Goal: Information Seeking & Learning: Find specific fact

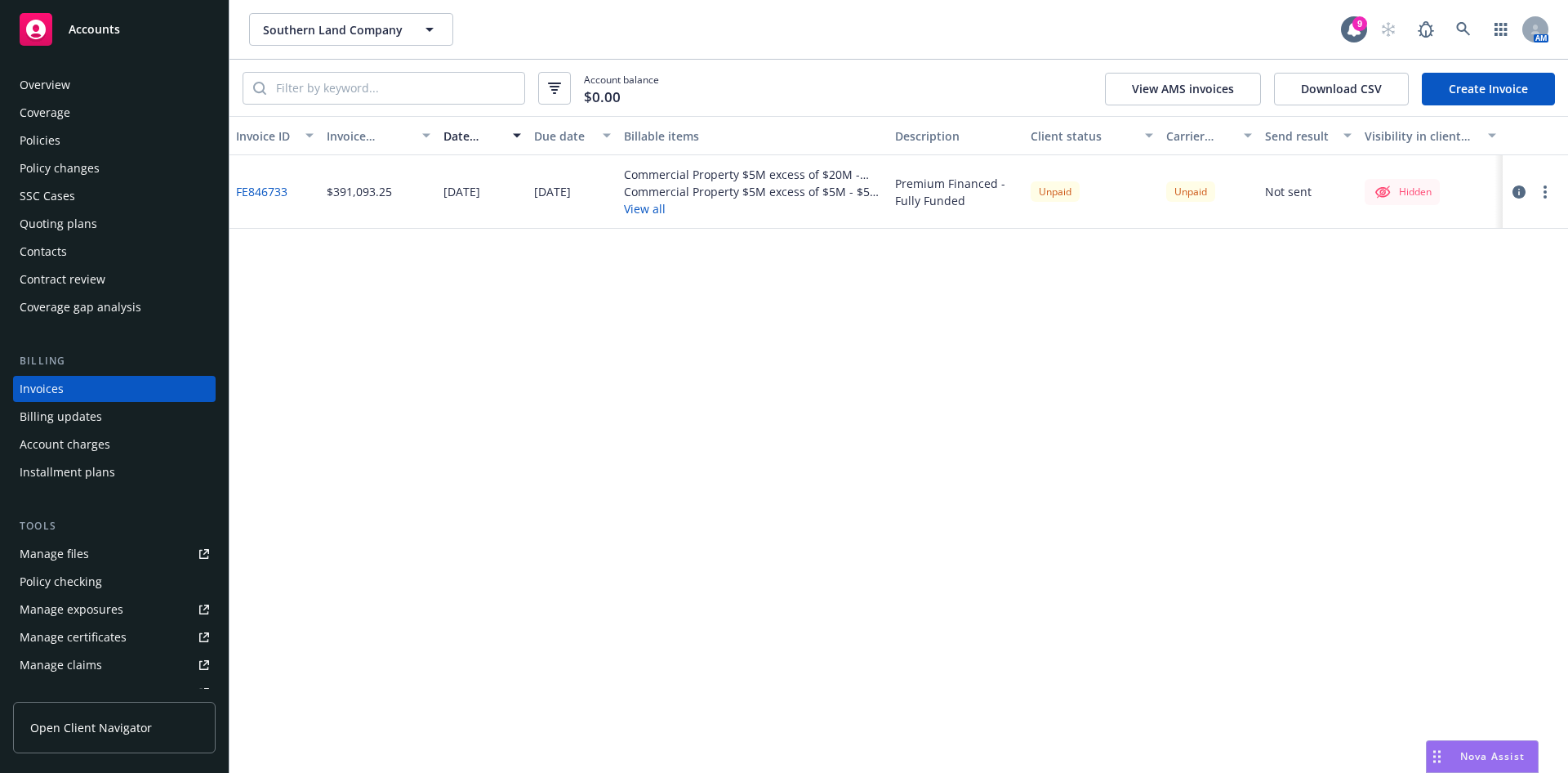
click at [1522, 200] on button "button" at bounding box center [1519, 192] width 19 height 19
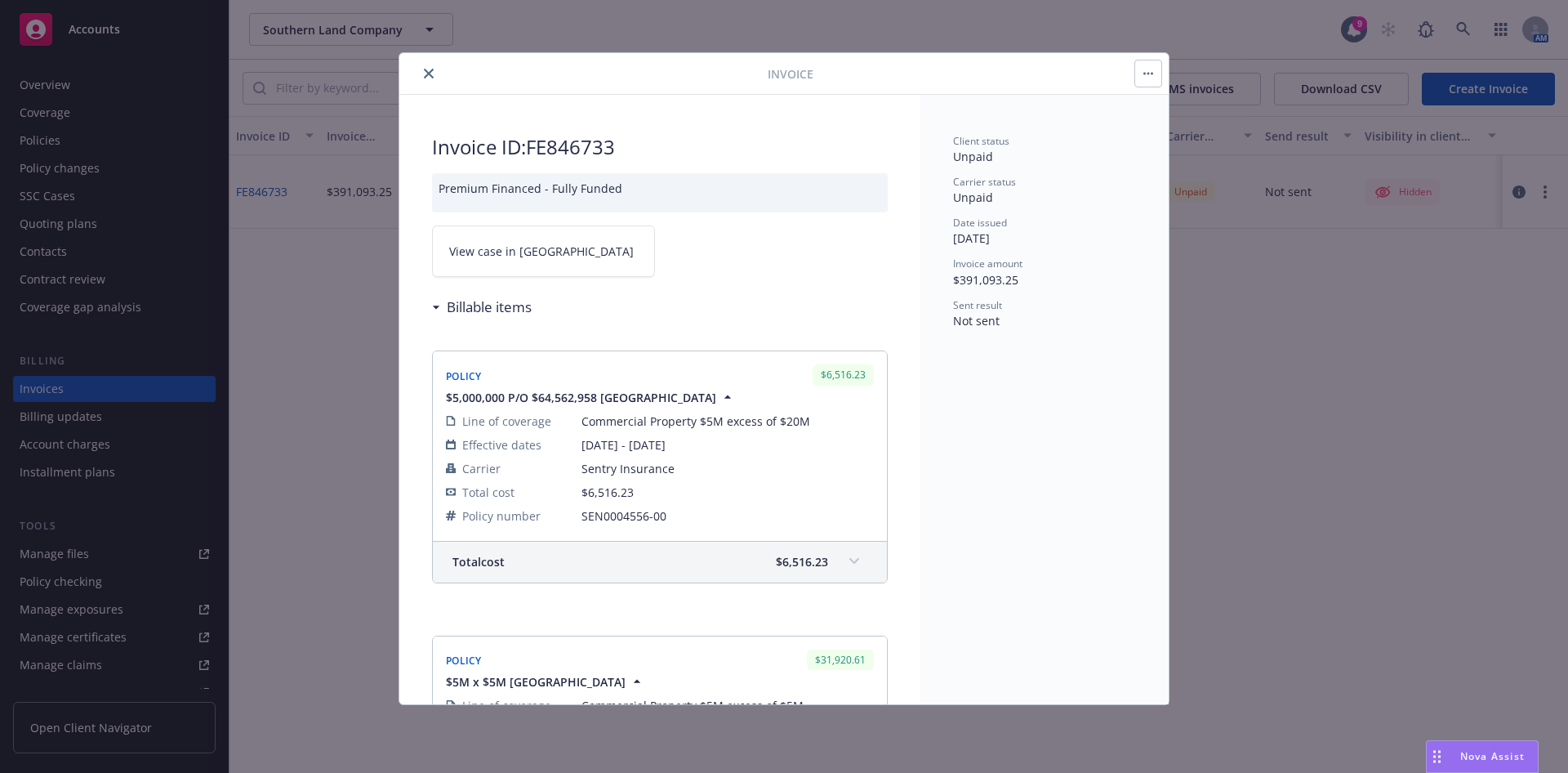
click at [521, 250] on span "View case in [GEOGRAPHIC_DATA]" at bounding box center [542, 251] width 185 height 17
click at [429, 73] on icon "close" at bounding box center [429, 74] width 10 height 10
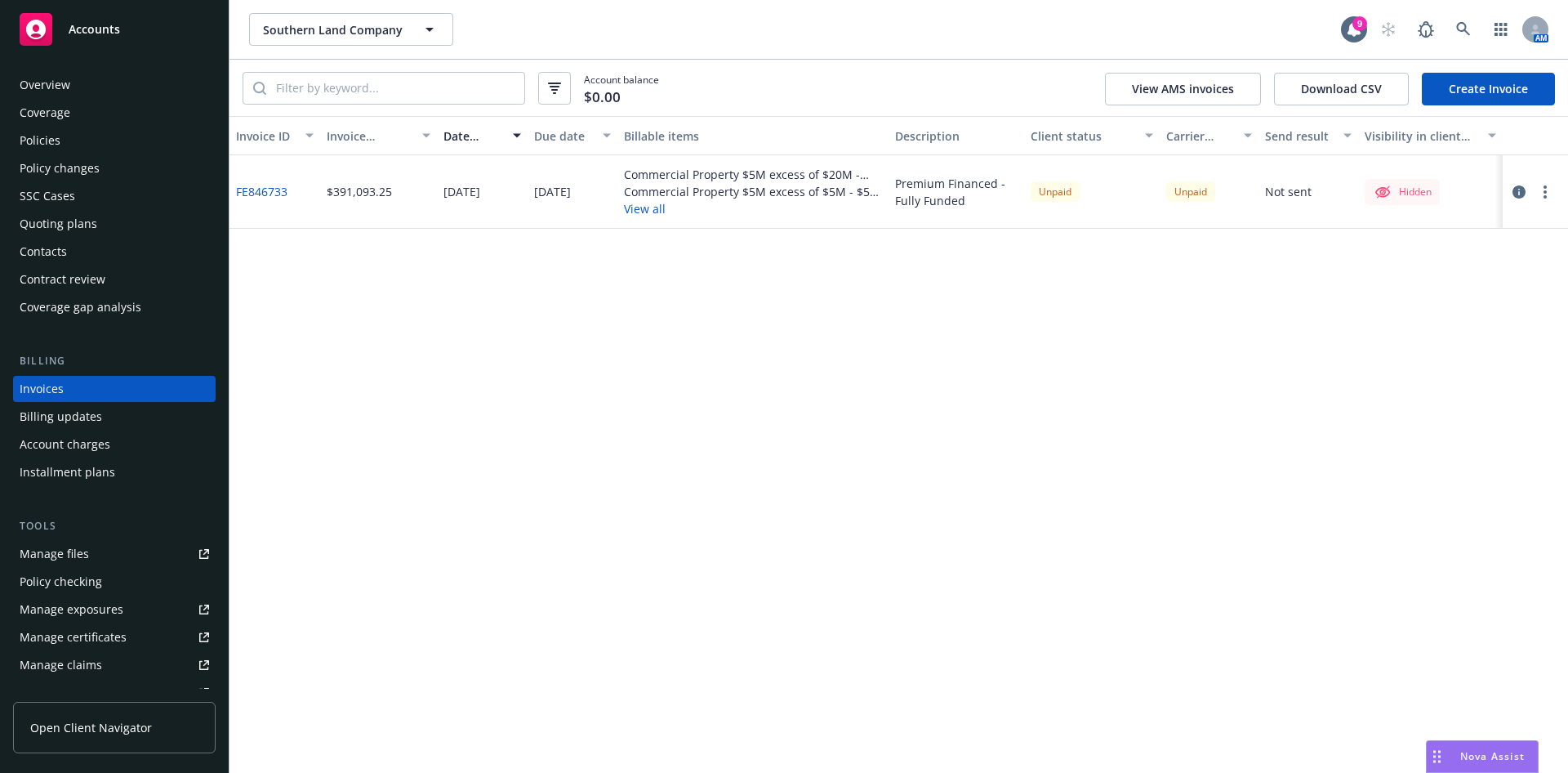
click at [162, 137] on div "Policies" at bounding box center [114, 140] width 190 height 26
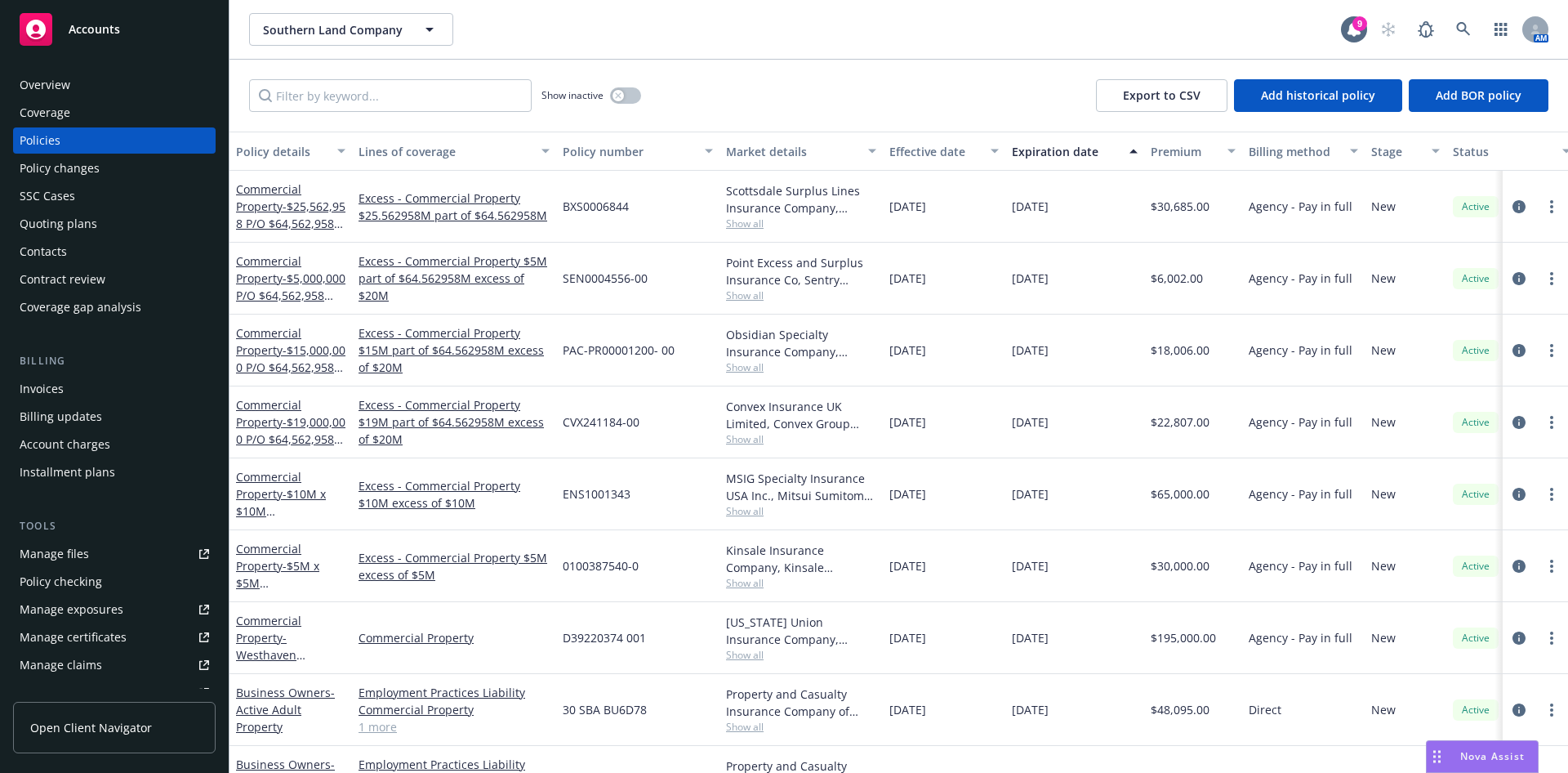
scroll to position [62, 0]
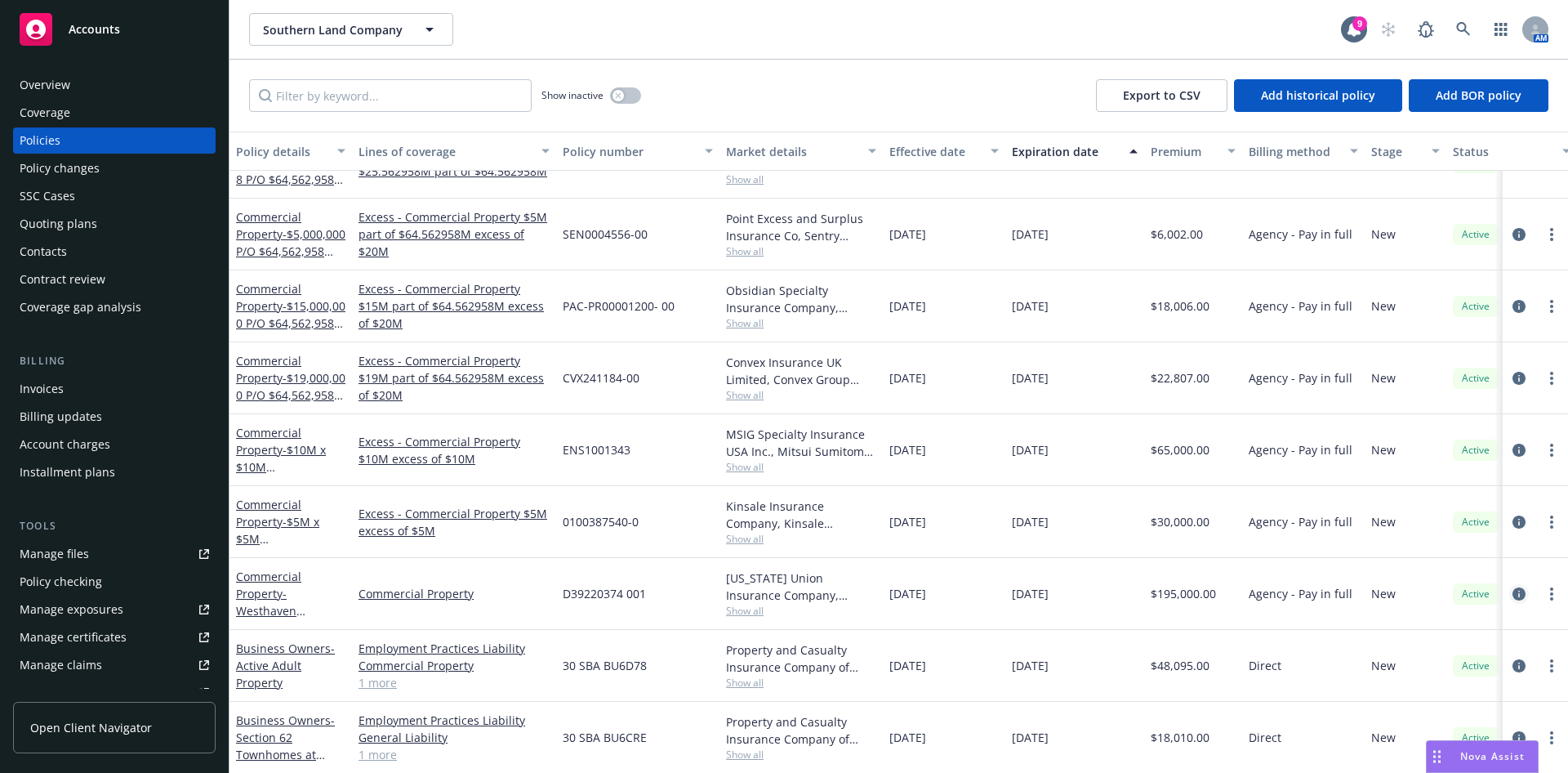
click at [1513, 587] on icon "circleInformation" at bounding box center [1519, 593] width 13 height 13
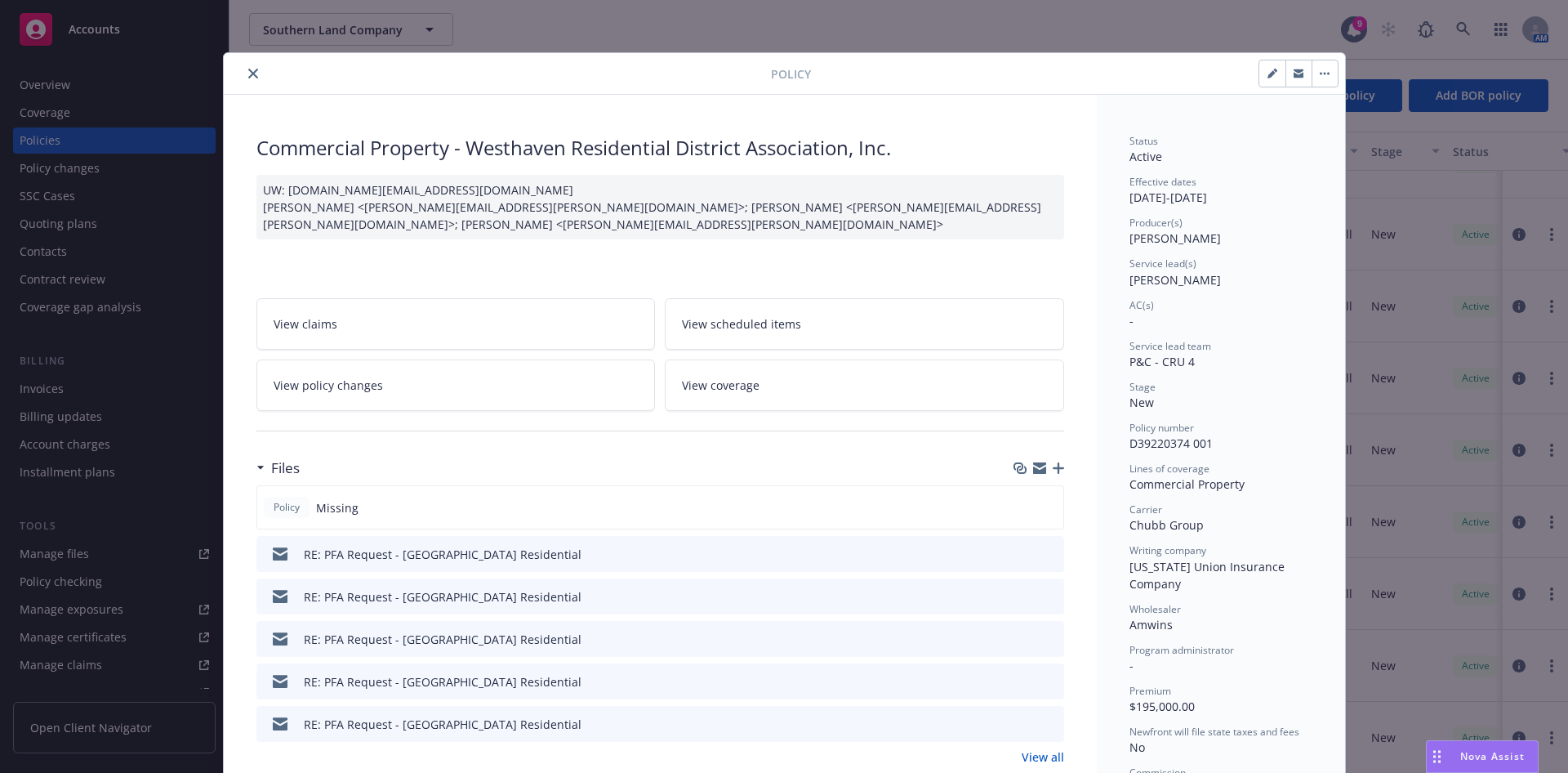
click at [1053, 464] on icon "button" at bounding box center [1058, 467] width 11 height 11
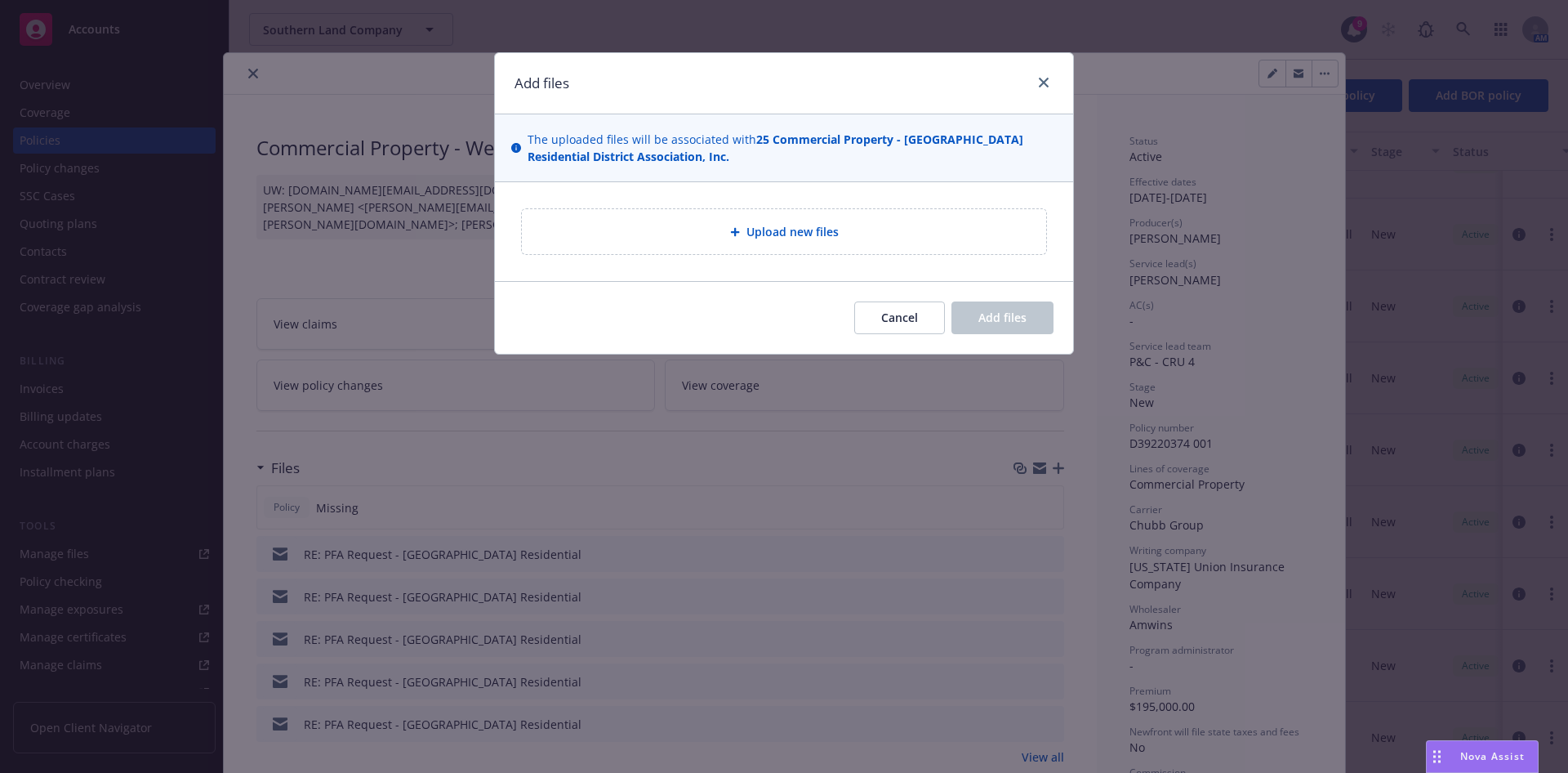
click at [726, 233] on div "Upload new files" at bounding box center [784, 231] width 498 height 19
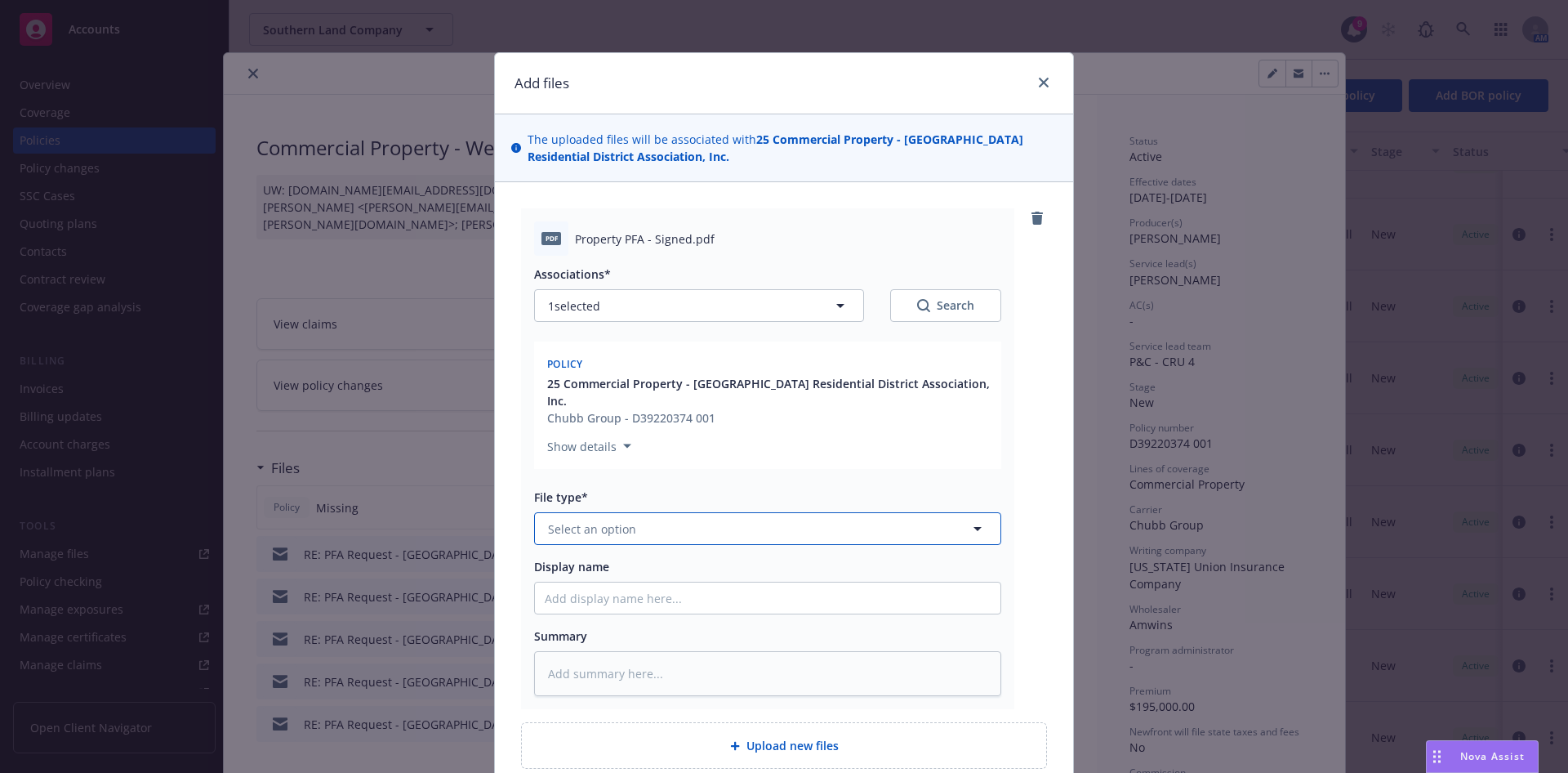
click at [799, 518] on button "Select an option" at bounding box center [767, 528] width 467 height 33
type input "prem"
click at [720, 565] on span "Premium Finance Agreement - signed" at bounding box center [655, 574] width 209 height 17
drag, startPoint x: 683, startPoint y: 238, endPoint x: 550, endPoint y: 240, distance: 133.0
click at [550, 240] on div "pdf Property PFA - Signed.pdf" at bounding box center [767, 238] width 467 height 34
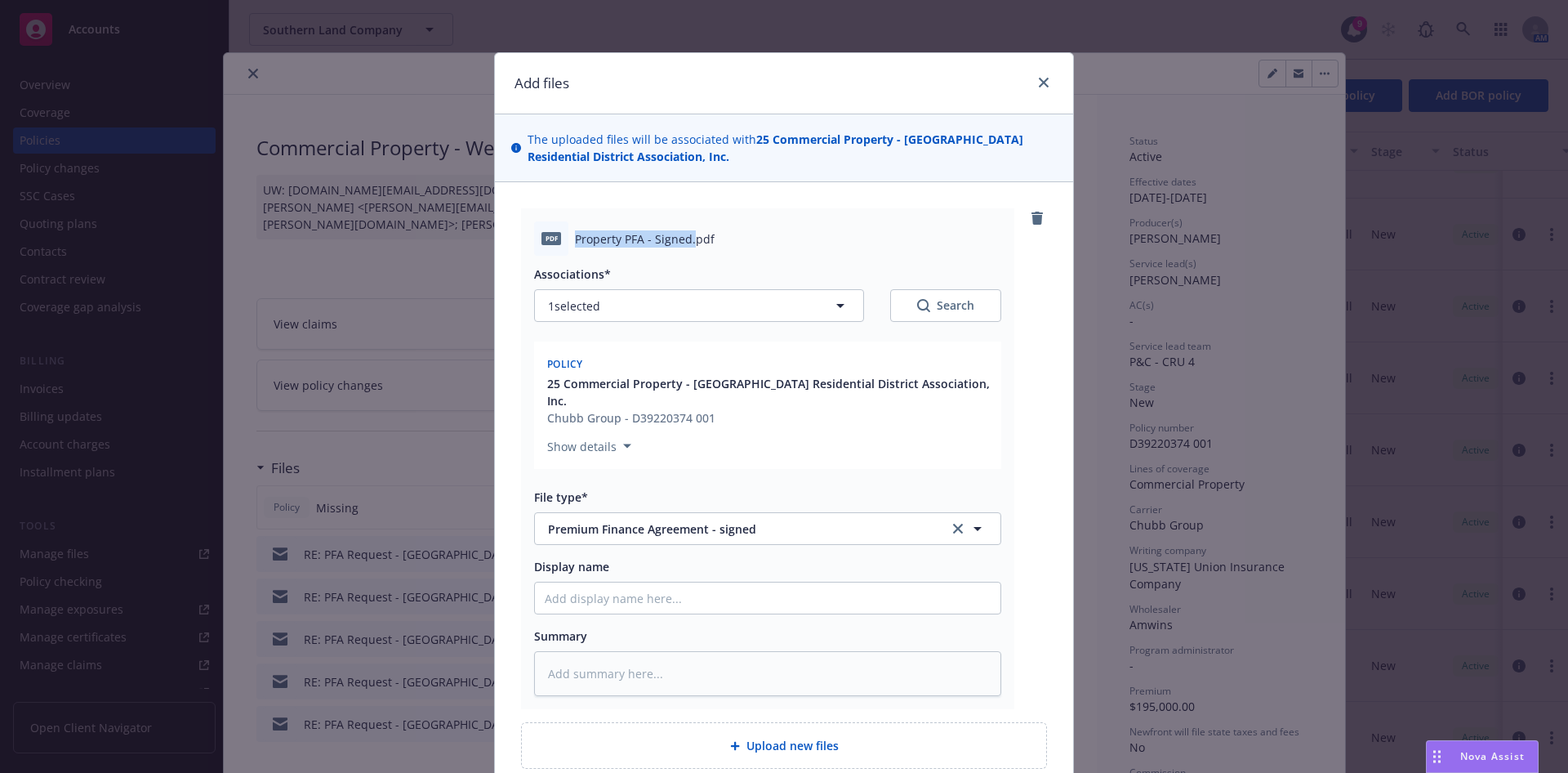
copy div "Property PFA - Signed."
click at [715, 582] on input "Display name" at bounding box center [767, 598] width 465 height 31
paste input "Property PFA - Signed."
type textarea "x"
type input "Property PFA - Signed."
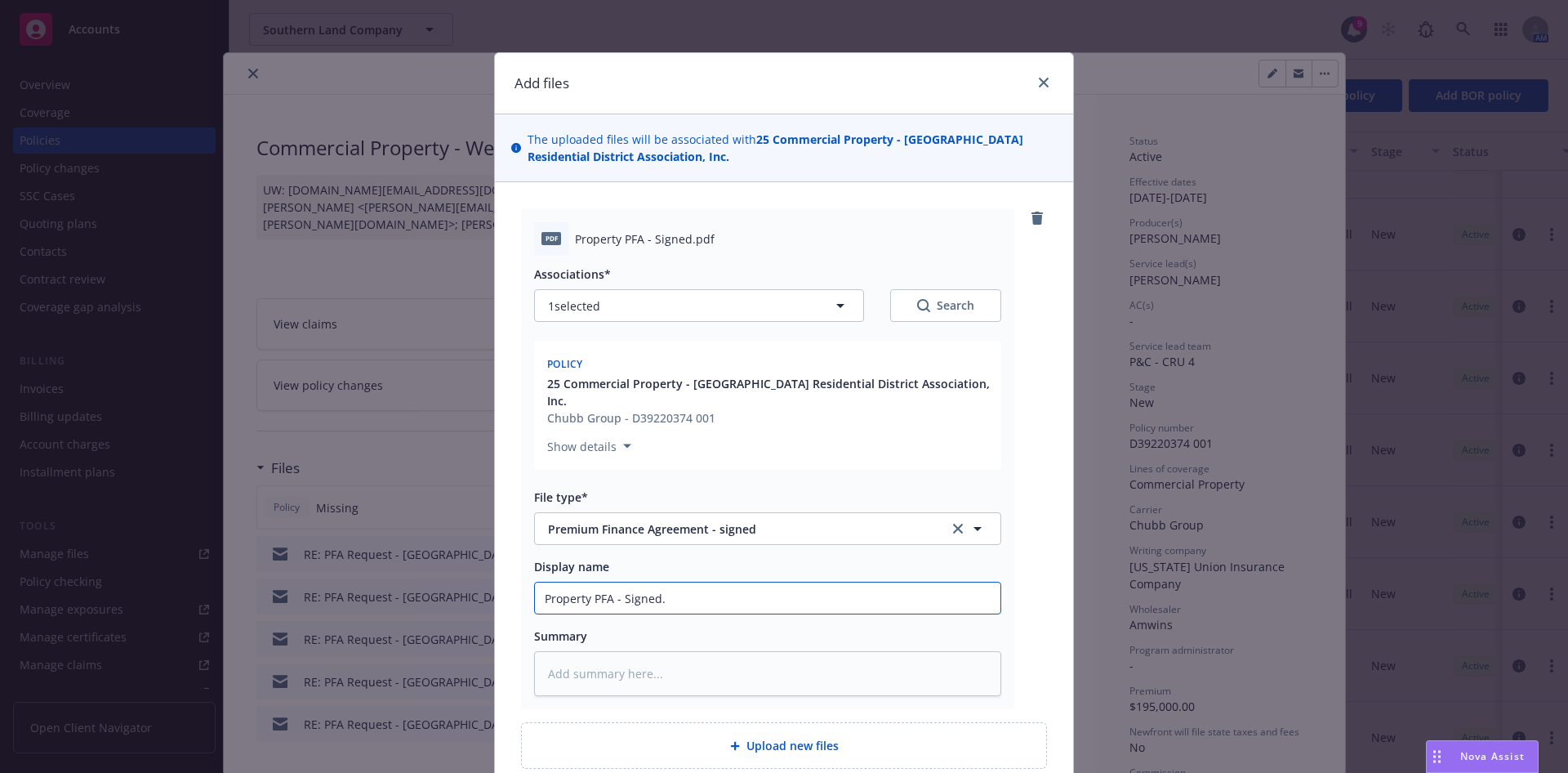
type textarea "x"
type input "Property PFA - Signed"
type textarea "x"
type input "Property PFA - Signe"
type textarea "x"
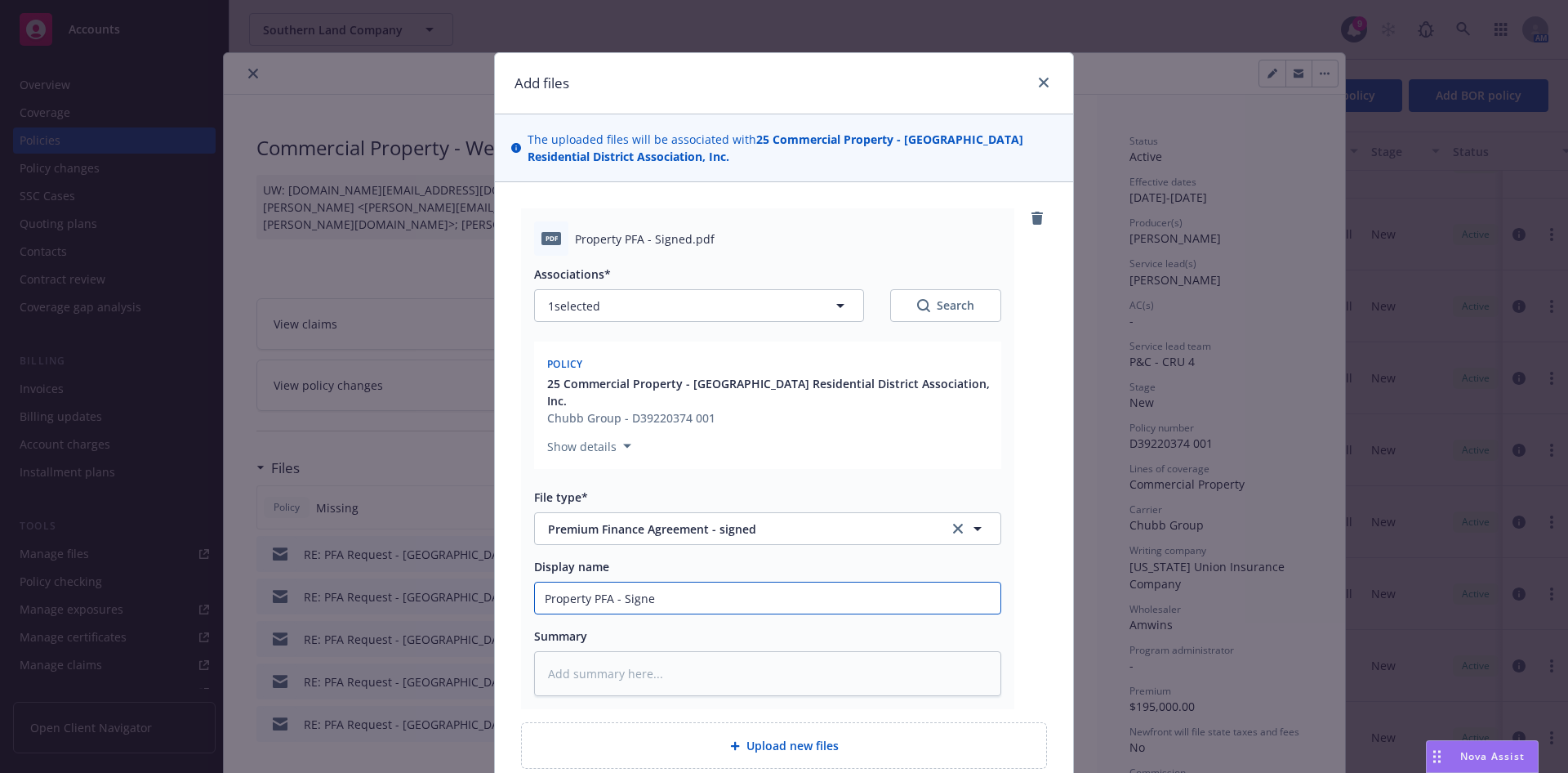
type input "Property PFA - Sign"
type textarea "x"
type input "Property PFA - Sig"
type textarea "x"
type input "Property PFA - Si"
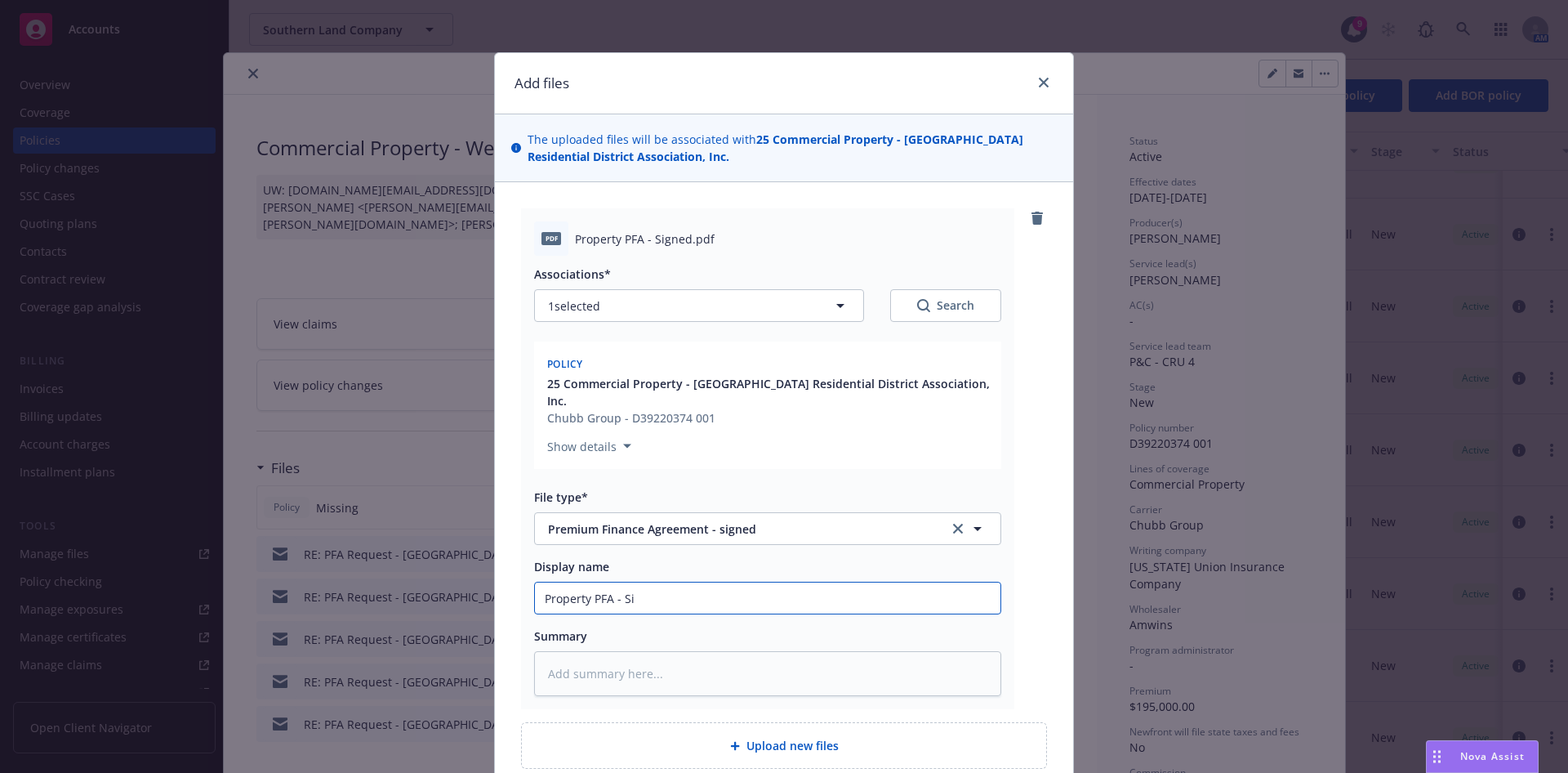
type textarea "x"
type input "Property PFA - S"
type textarea "x"
type input "Property PFA -"
type textarea "x"
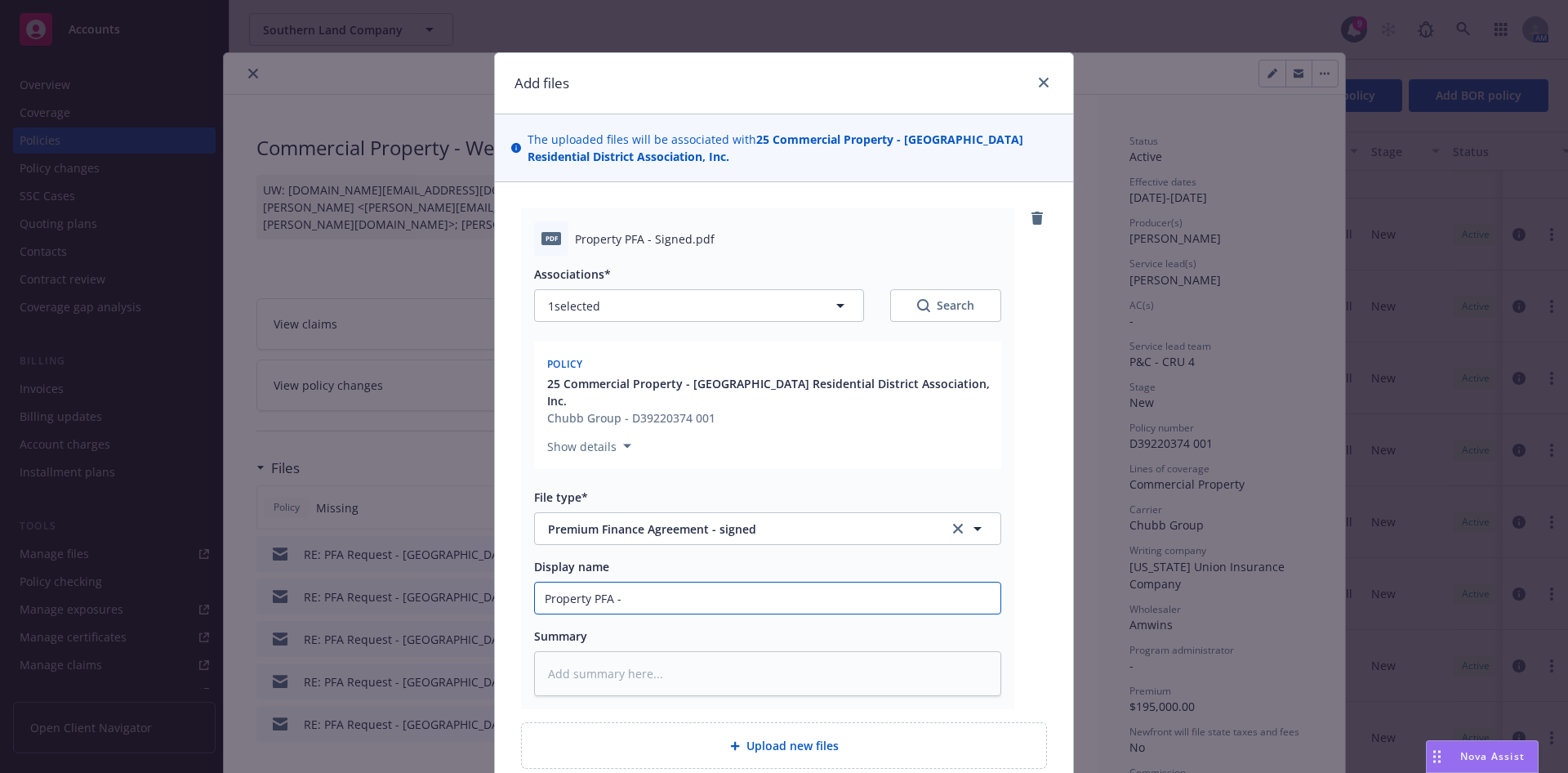
type input "Property PFA -"
type textarea "x"
type input "Property PFA -"
type textarea "x"
type input "Property PFA - I"
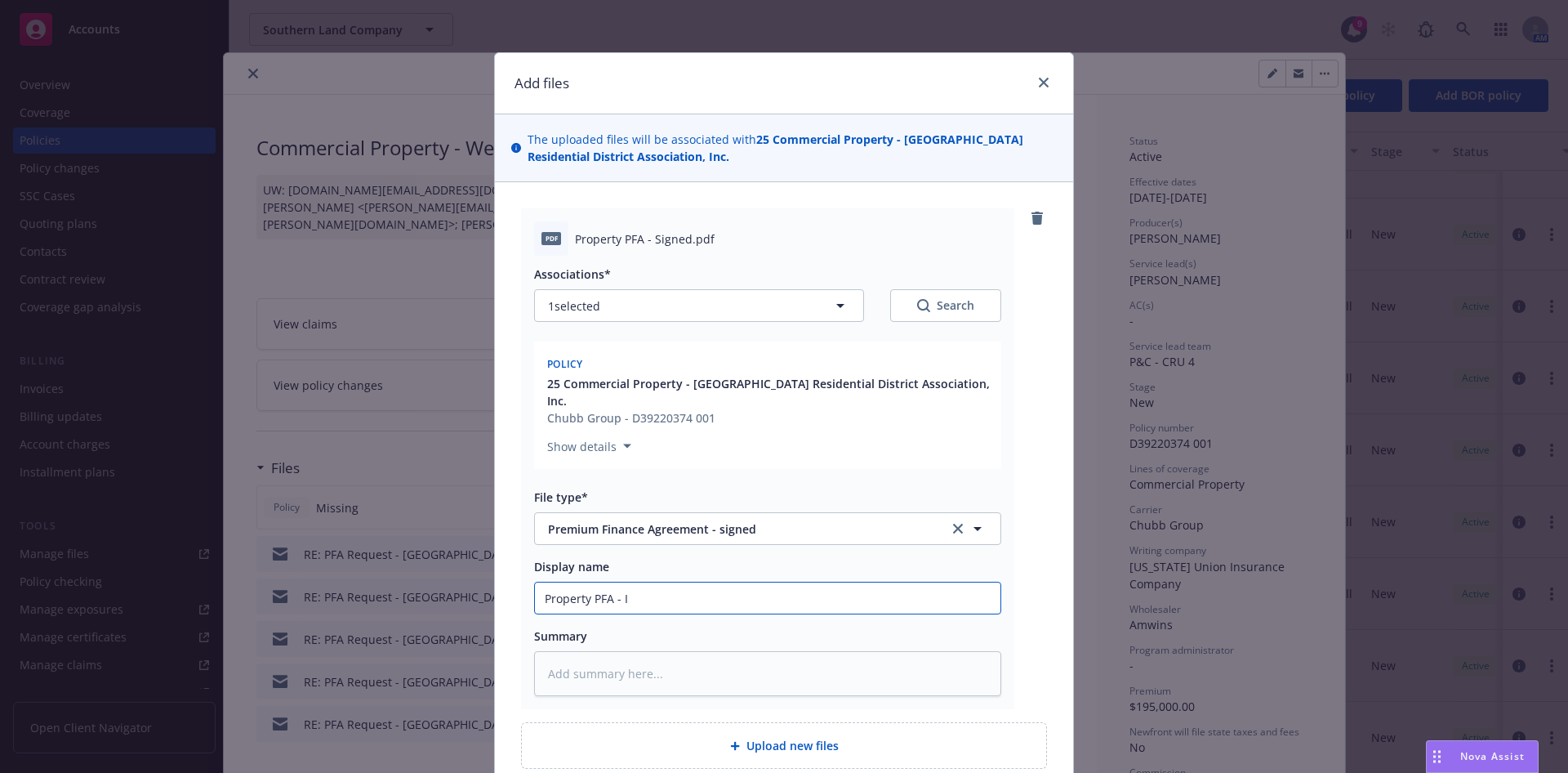
type textarea "x"
type input "Property PFA - IP"
type textarea "x"
type input "Property PFA - IPF"
type textarea "x"
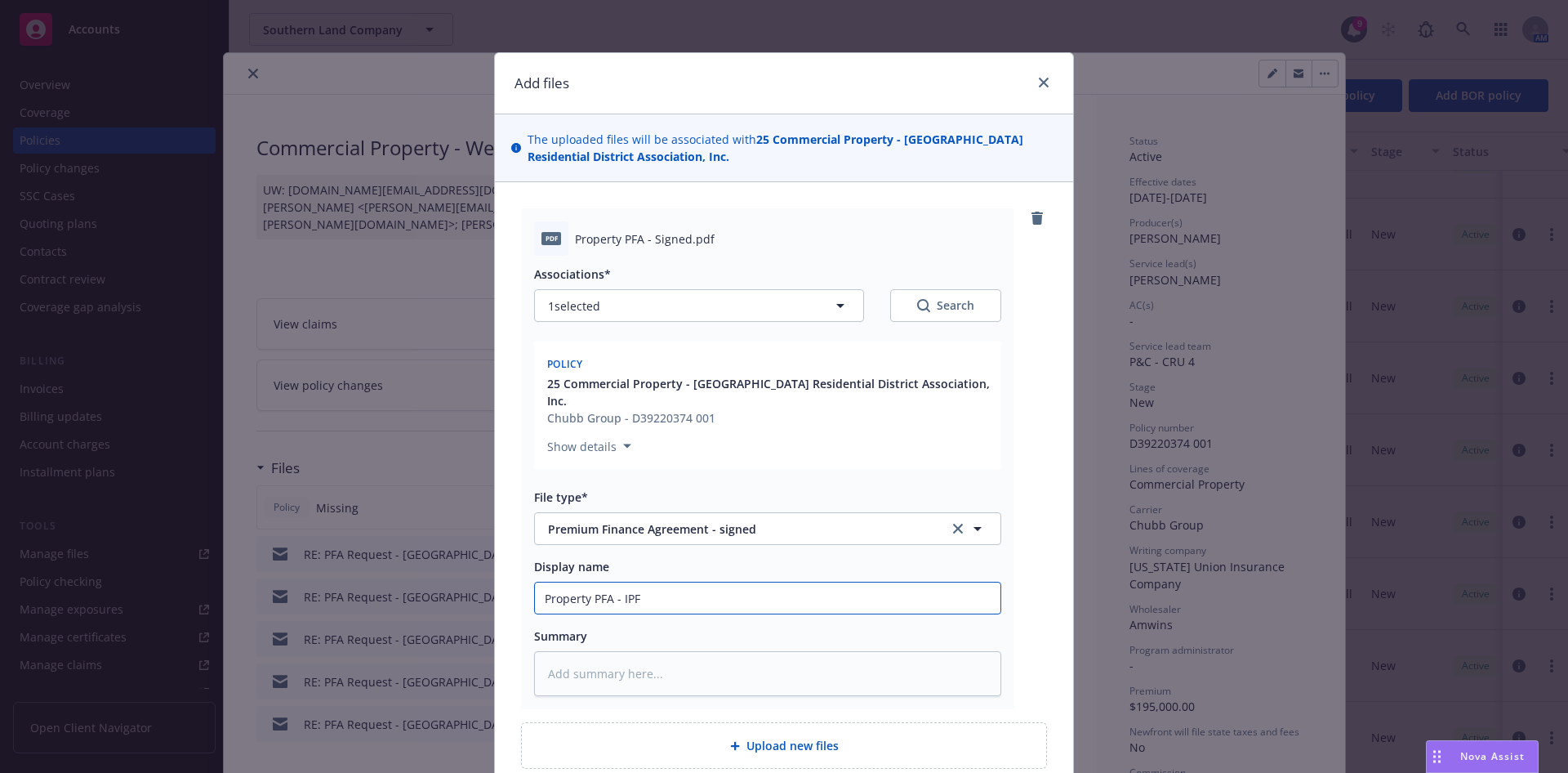
type input "Property PFA - IPFS"
click at [587, 590] on input "Property PFA - IPFS" at bounding box center [767, 598] width 465 height 31
type textarea "x"
type input "Property TPFA - IPFS"
type textarea "x"
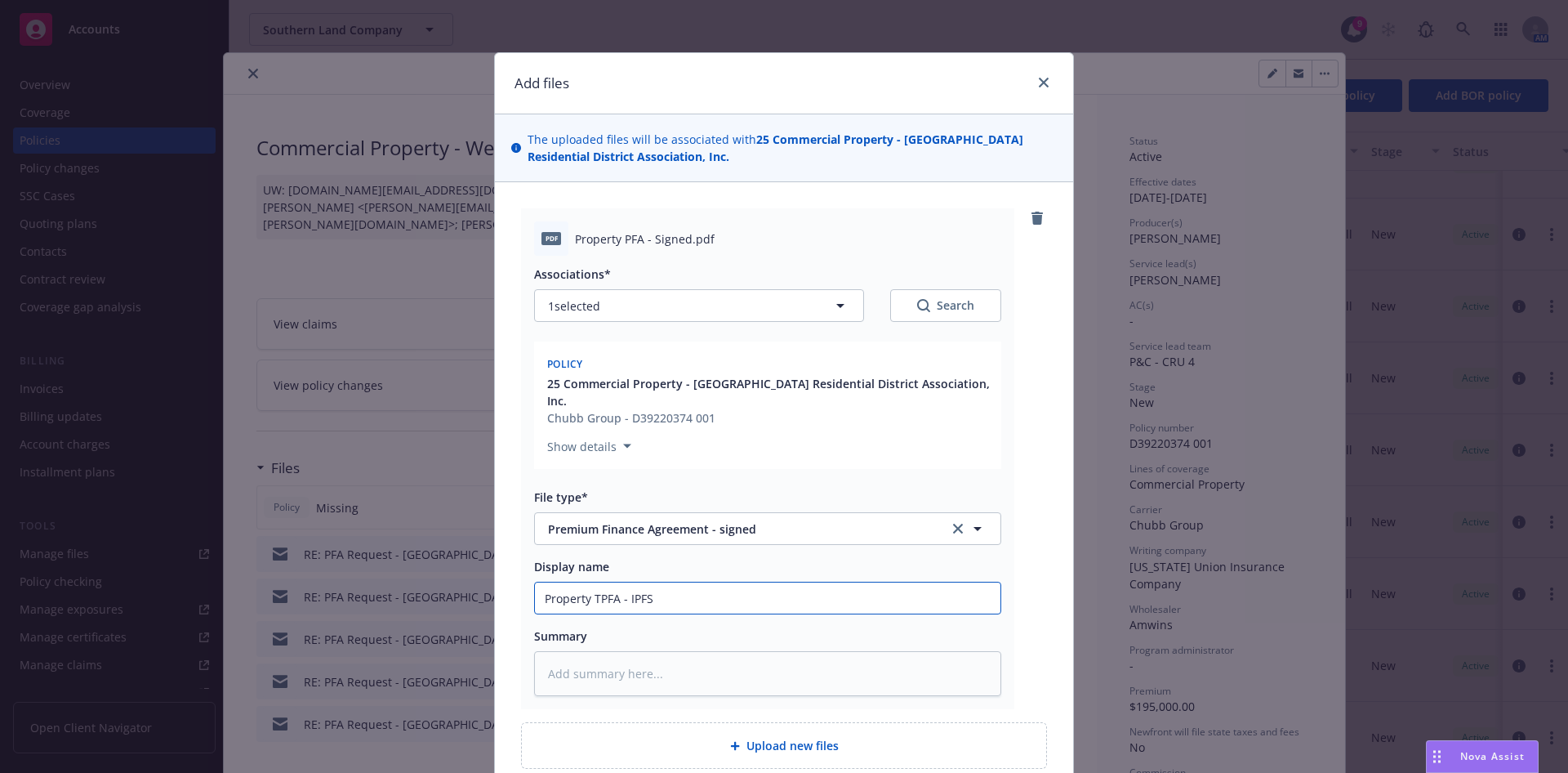
type input "Property ToPFA - IPFS"
type textarea "x"
type input "Property TowPFA - IPFS"
type textarea "x"
type input "Property TowePFA - IPFS"
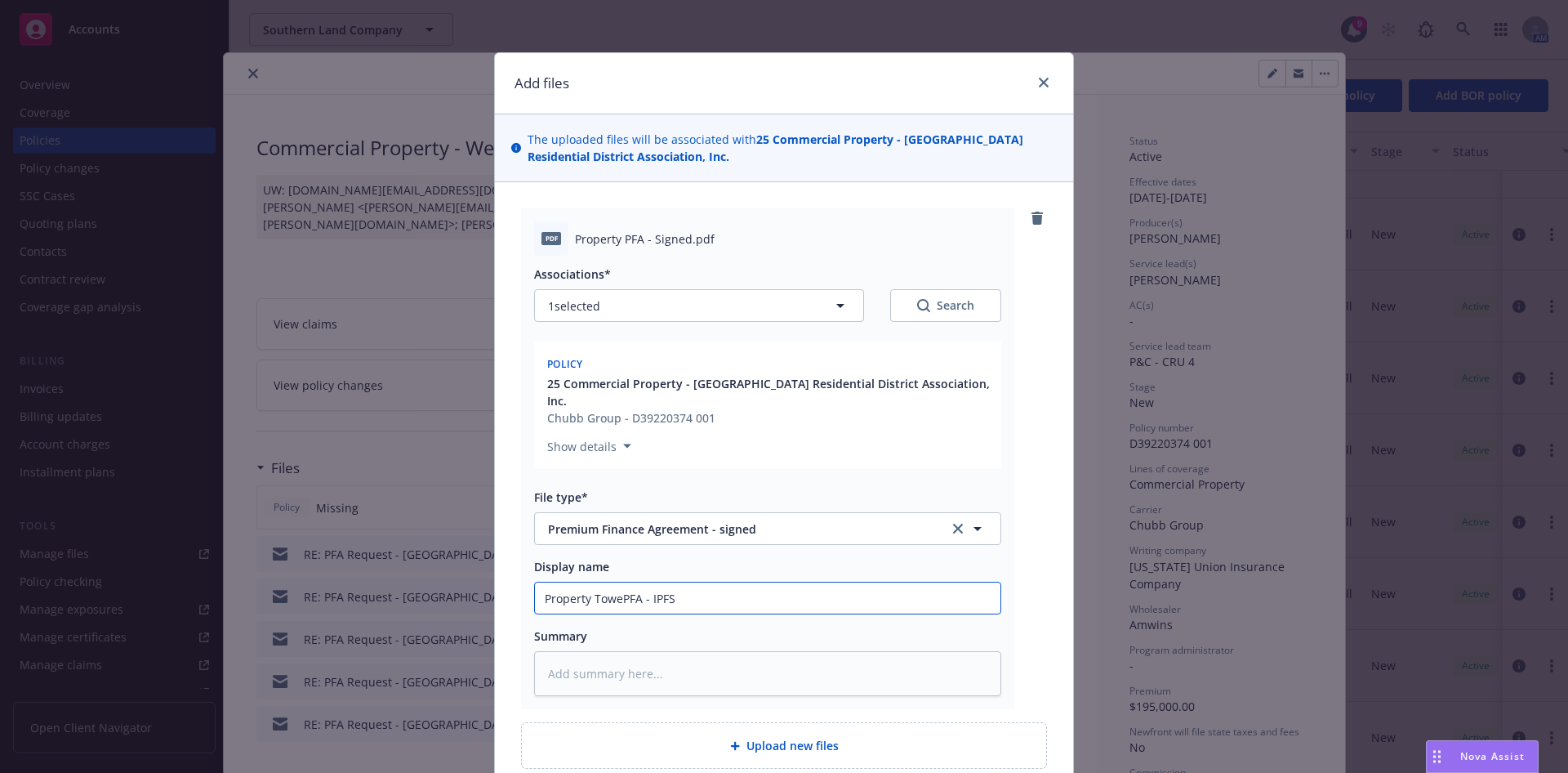
type textarea "x"
type input "Property TowerPFA - IPFS"
type textarea "x"
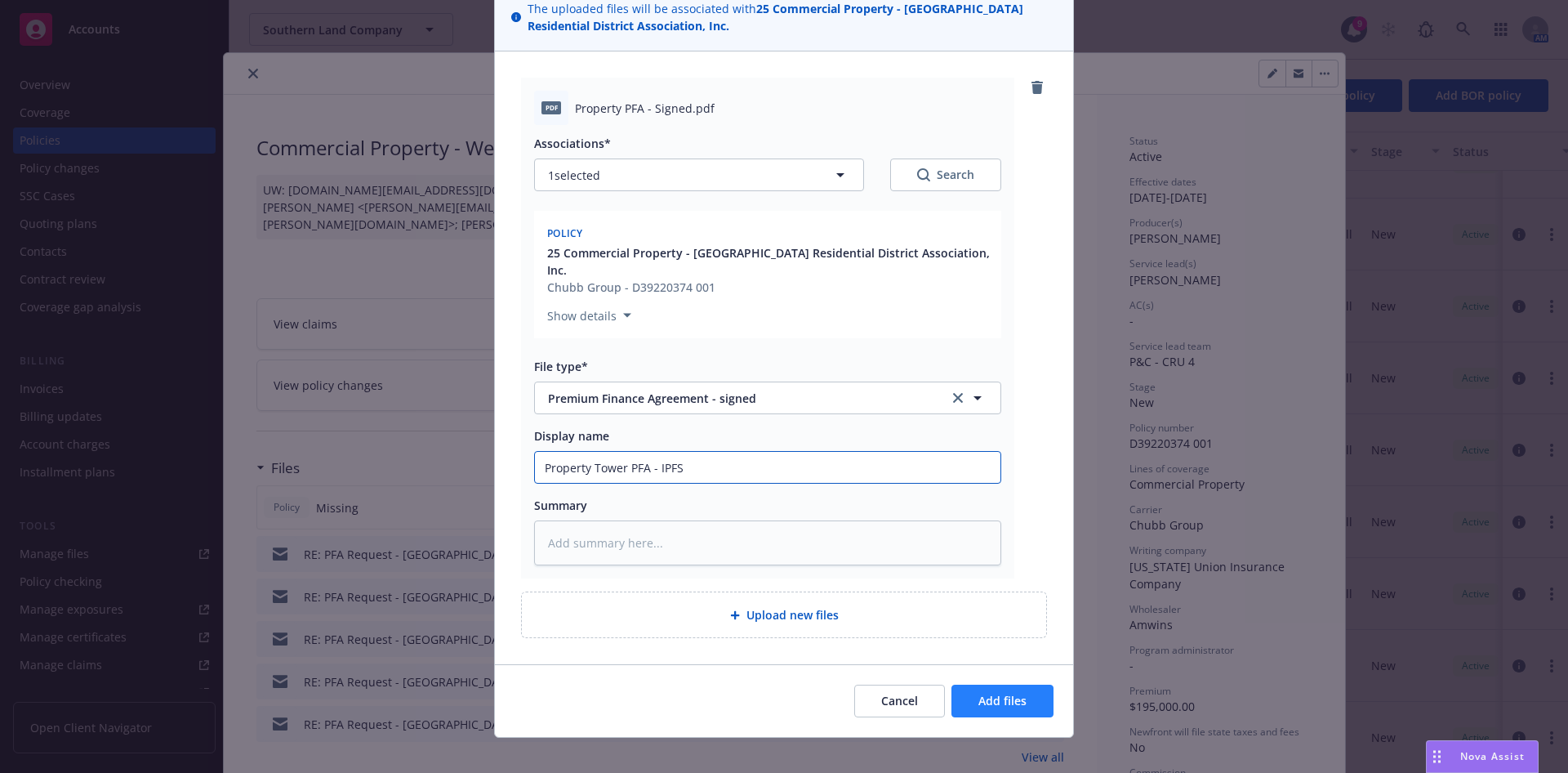
type input "Property Tower PFA - IPFS"
click at [989, 692] on span "Add files" at bounding box center [1003, 700] width 48 height 15
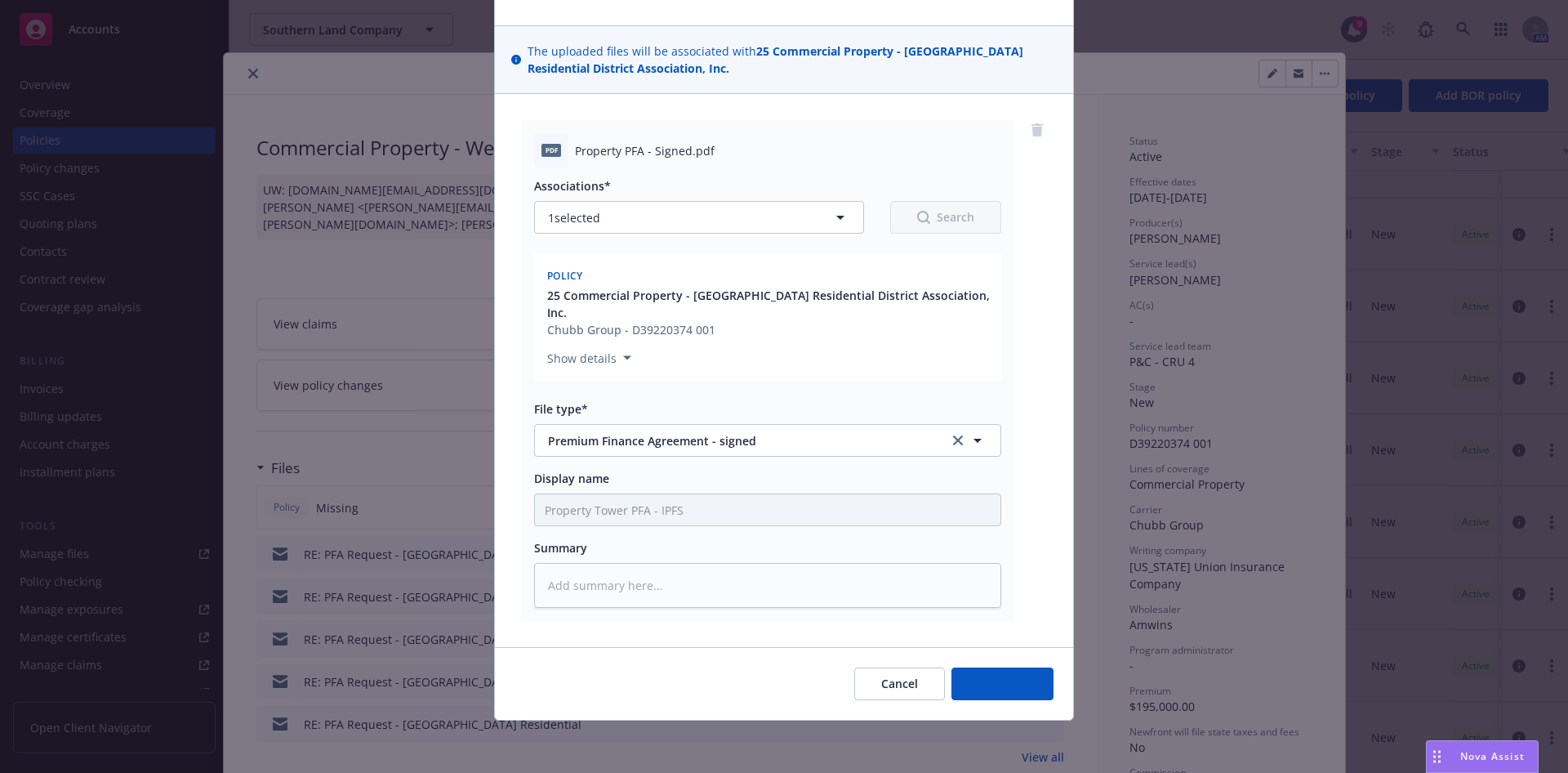
scroll to position [71, 0]
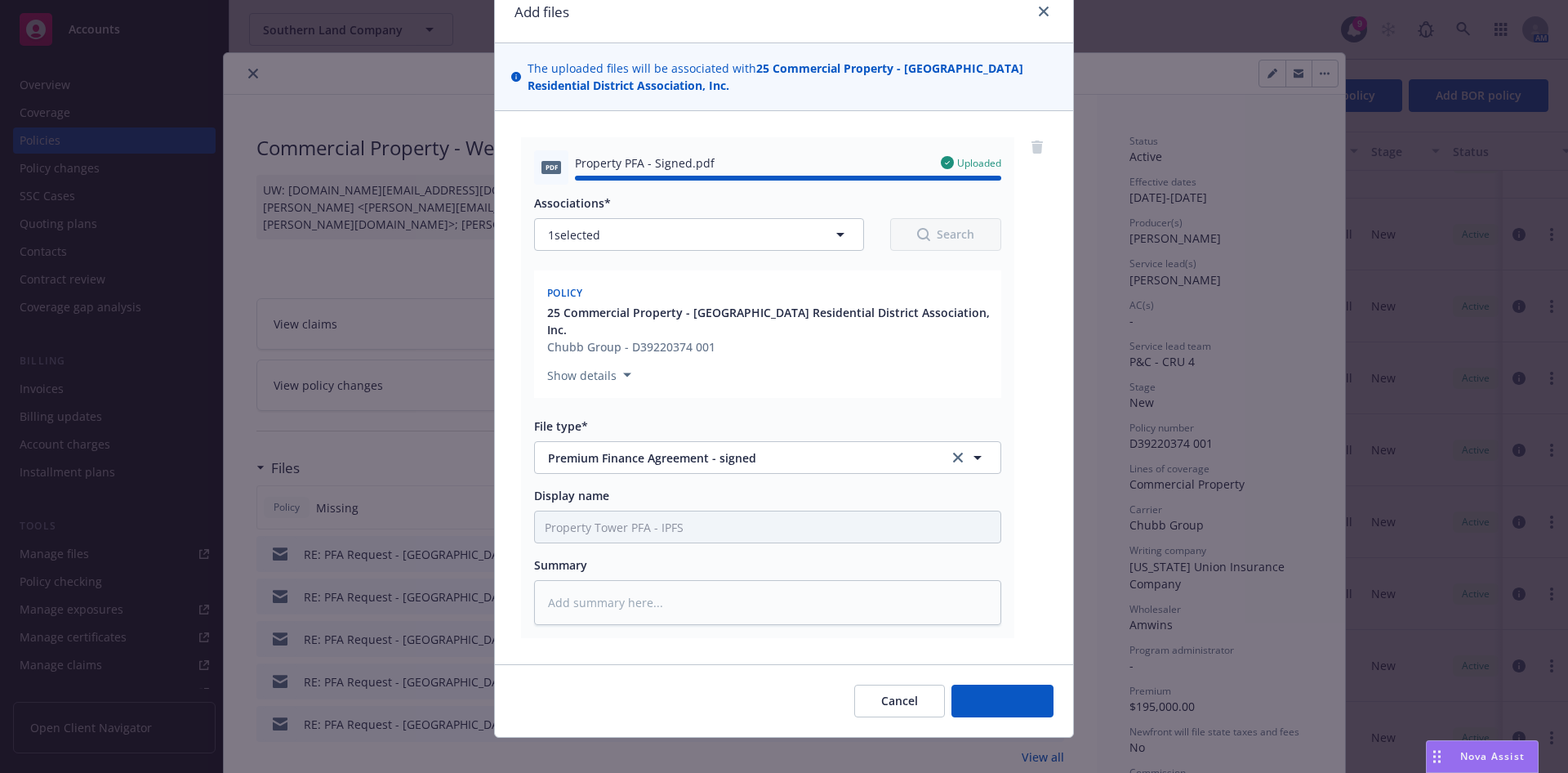
type textarea "x"
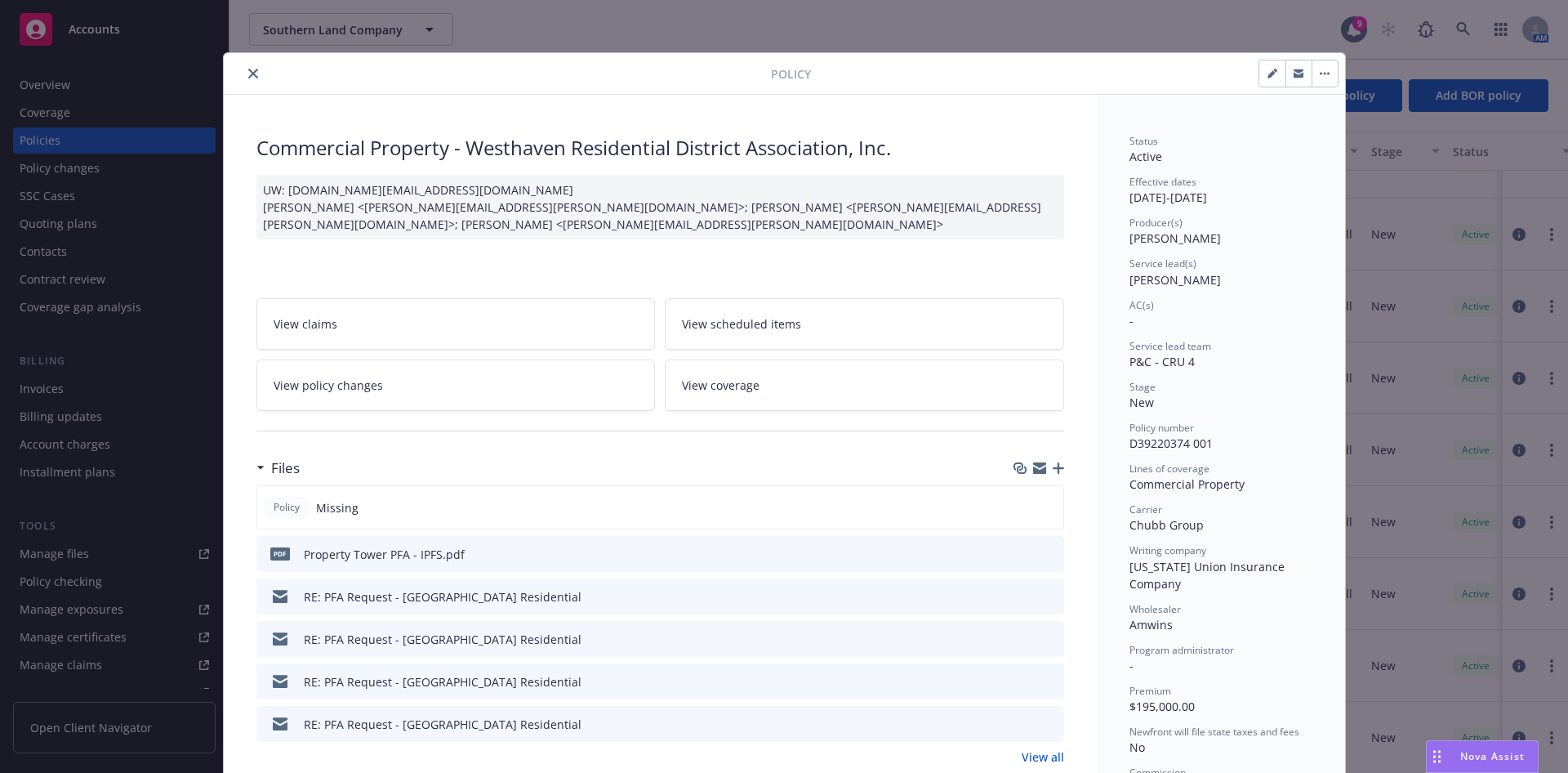
drag, startPoint x: 243, startPoint y: 78, endPoint x: 272, endPoint y: 79, distance: 29.0
click at [248, 78] on icon "close" at bounding box center [253, 74] width 10 height 10
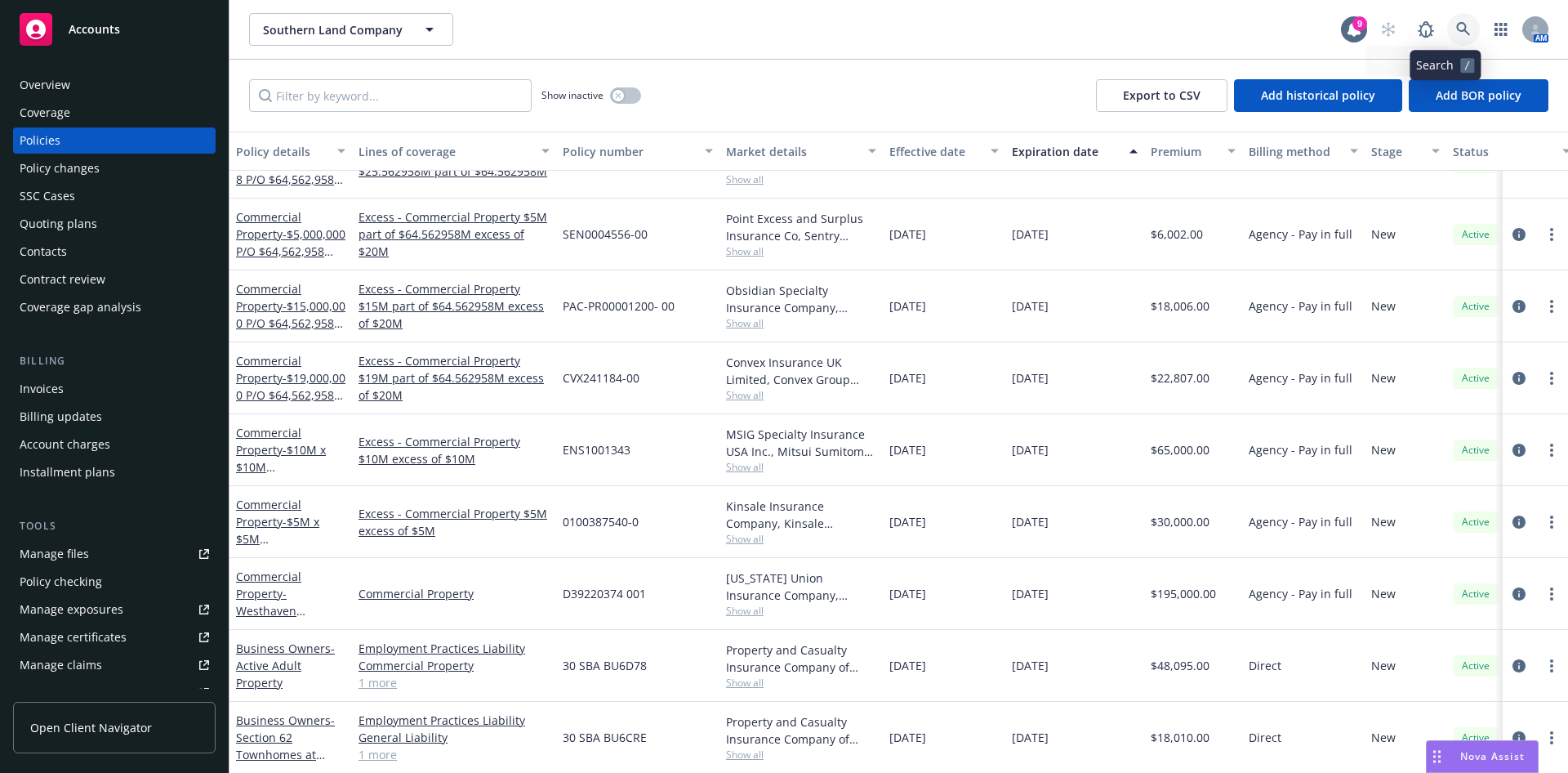
click at [1456, 34] on icon at bounding box center [1463, 29] width 14 height 14
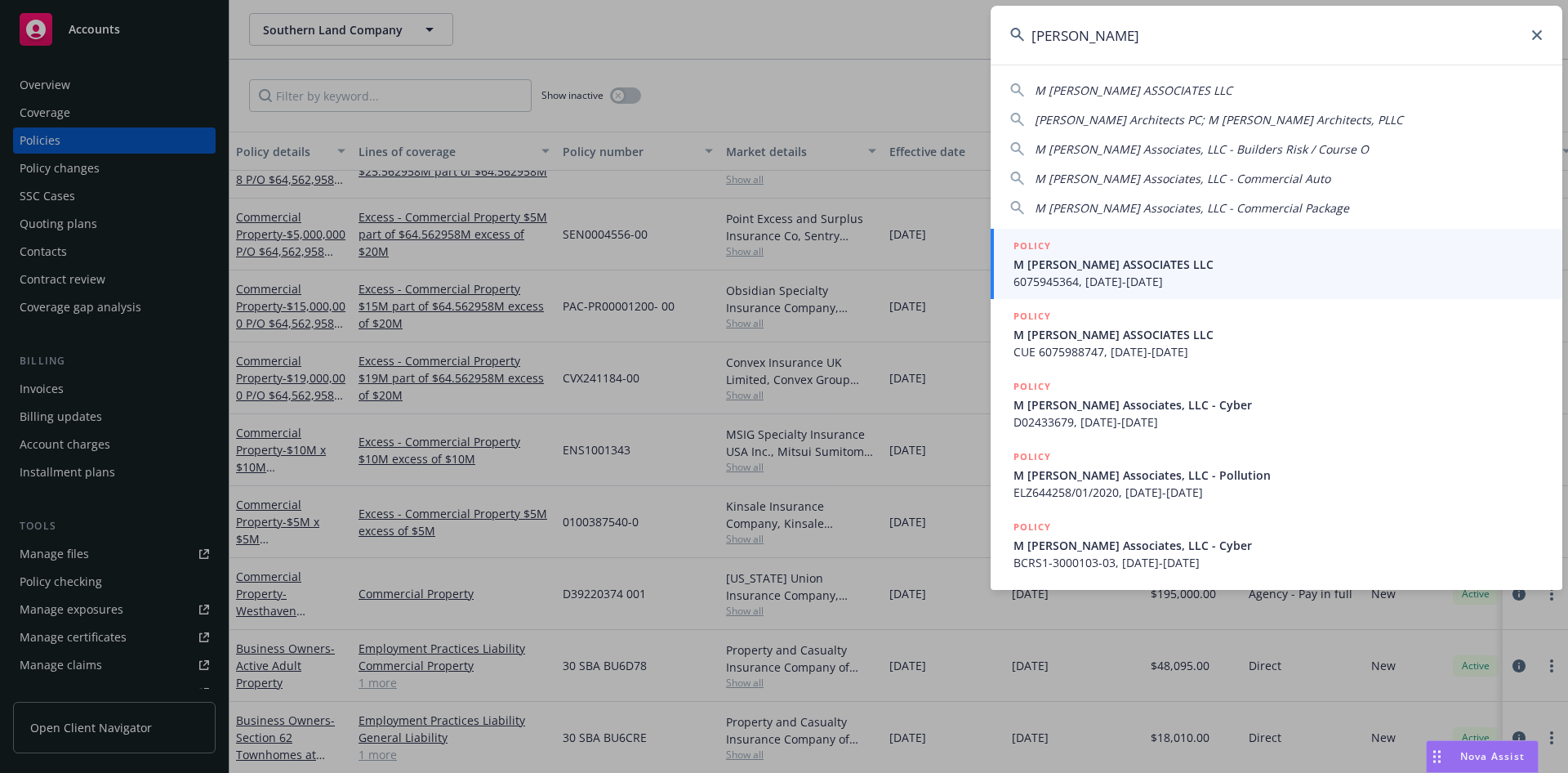
type input "[PERSON_NAME]"
click at [1175, 278] on span "6075945364, [DATE]-[DATE]" at bounding box center [1278, 281] width 529 height 17
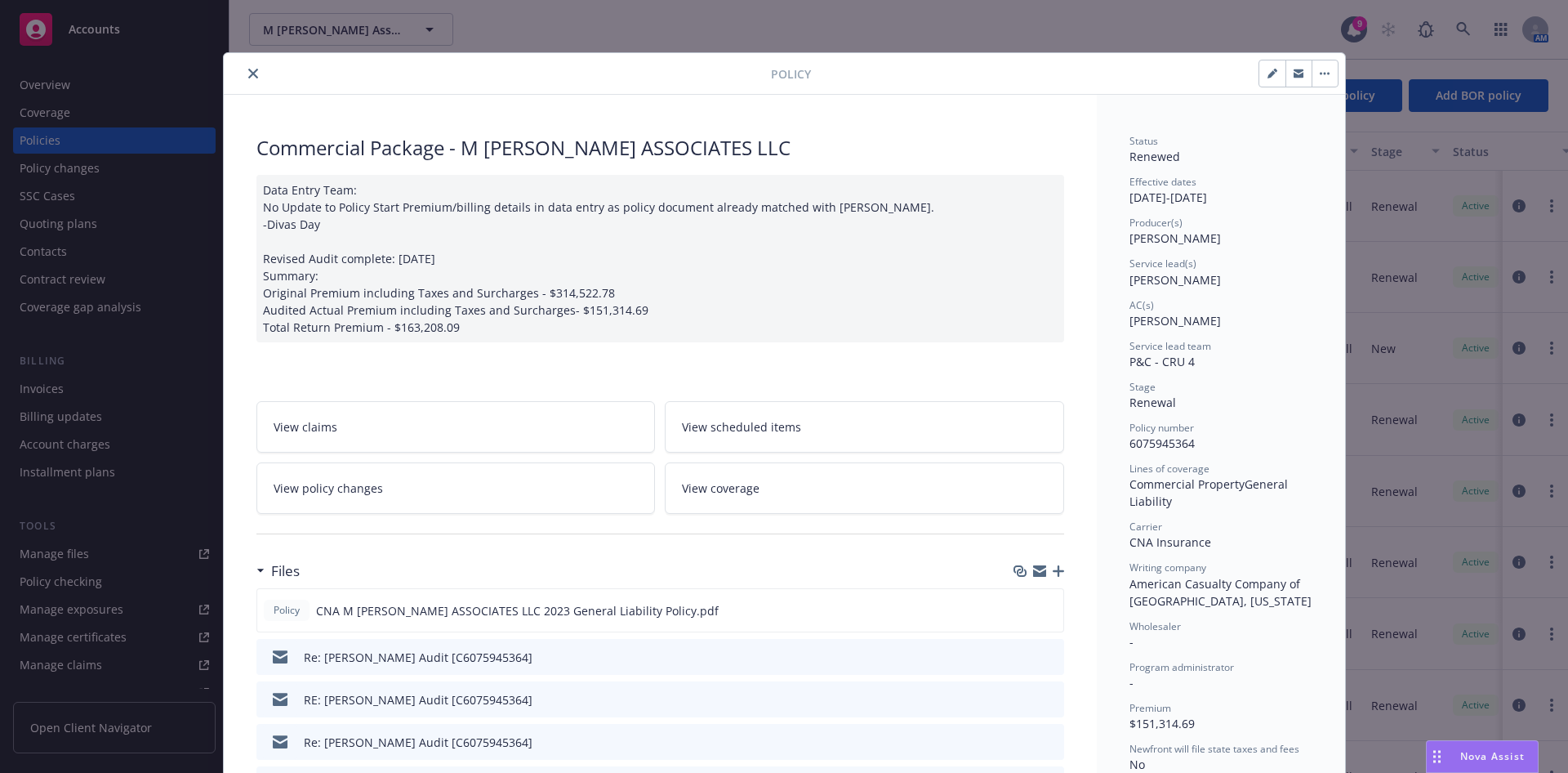
click at [243, 76] on button "close" at bounding box center [253, 73] width 19 height 19
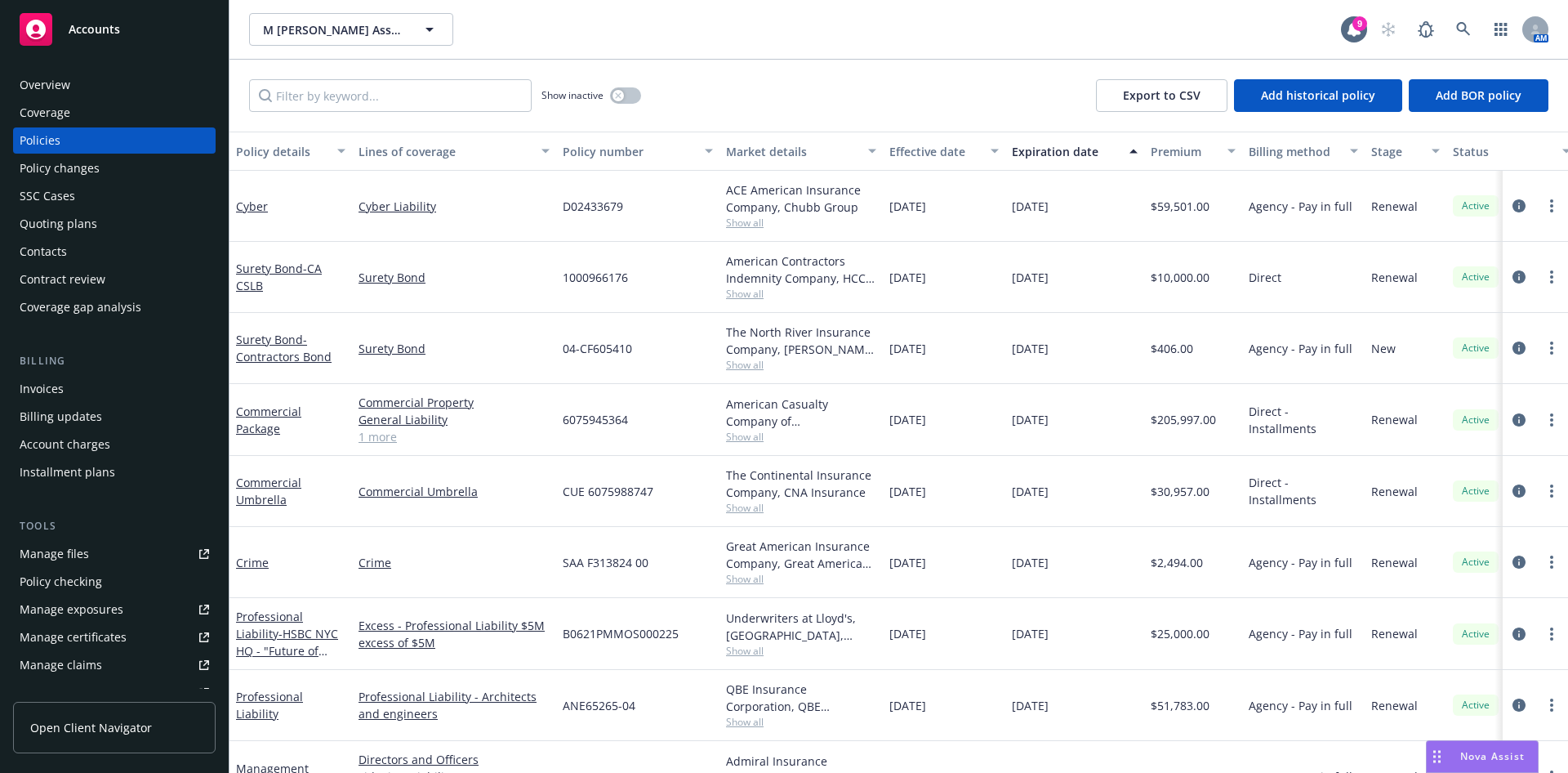
click at [142, 166] on div "Policy changes" at bounding box center [114, 168] width 190 height 26
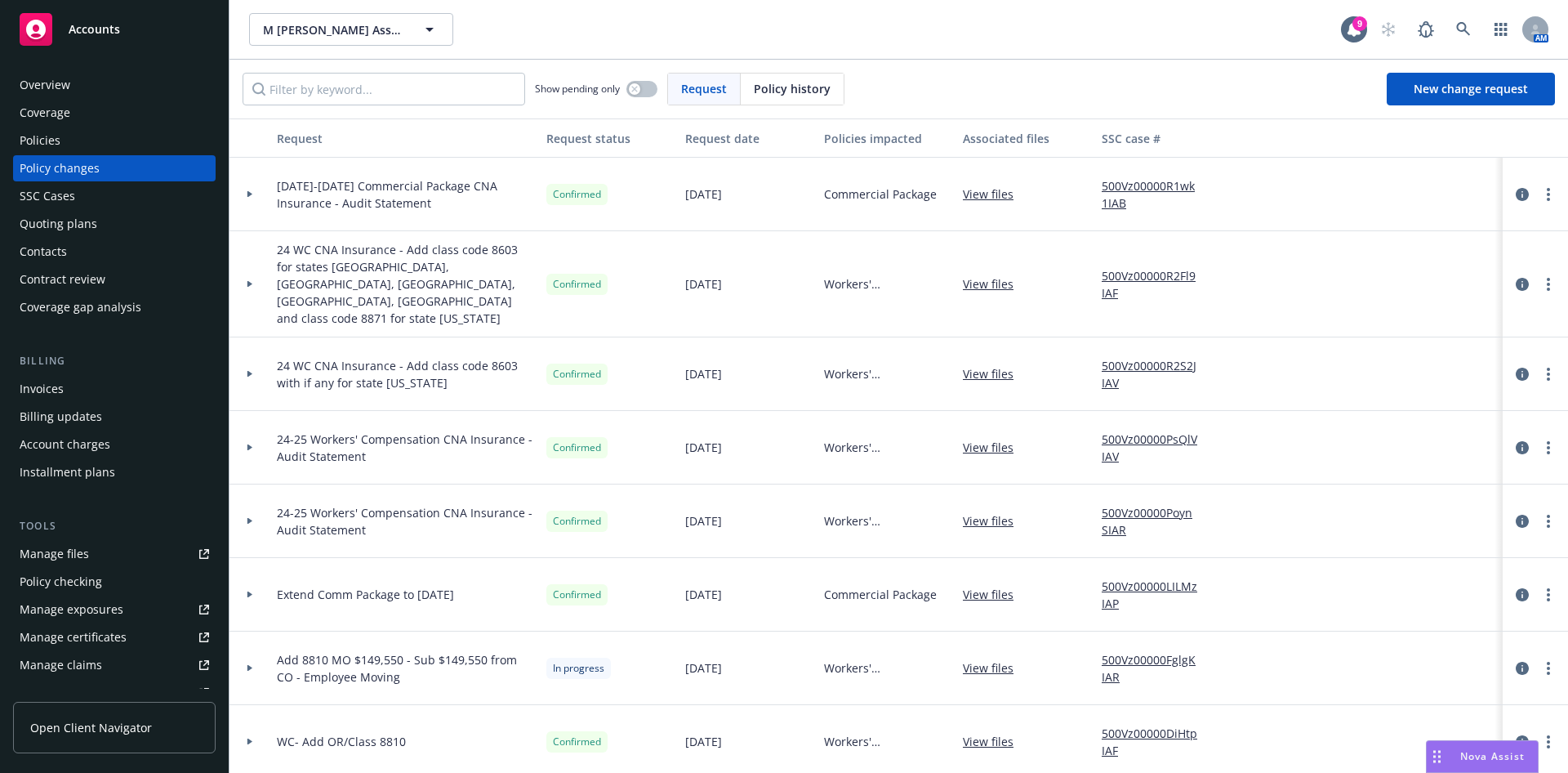
click at [249, 192] on icon at bounding box center [250, 195] width 5 height 7
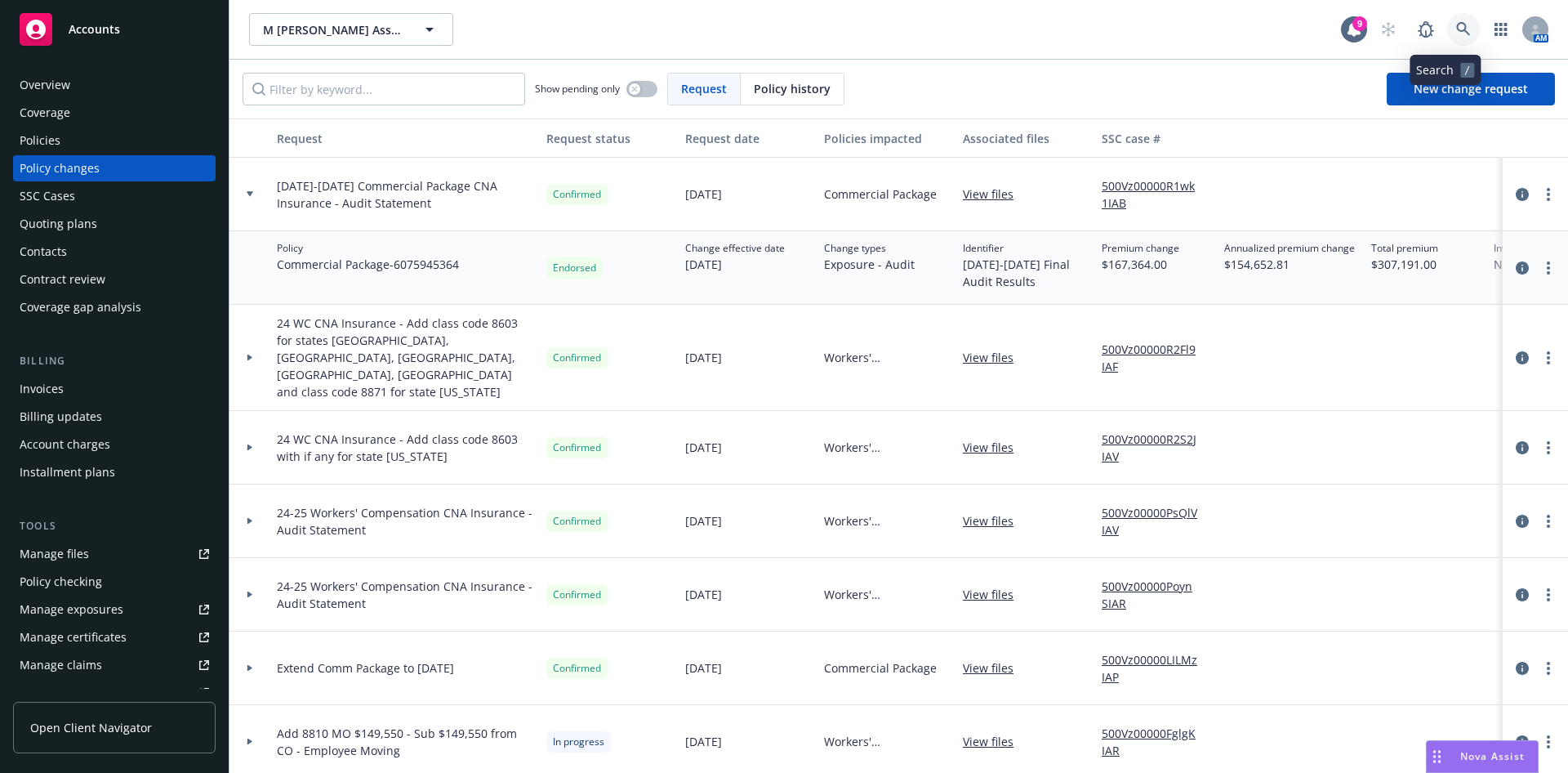
click at [1456, 28] on icon at bounding box center [1463, 29] width 14 height 14
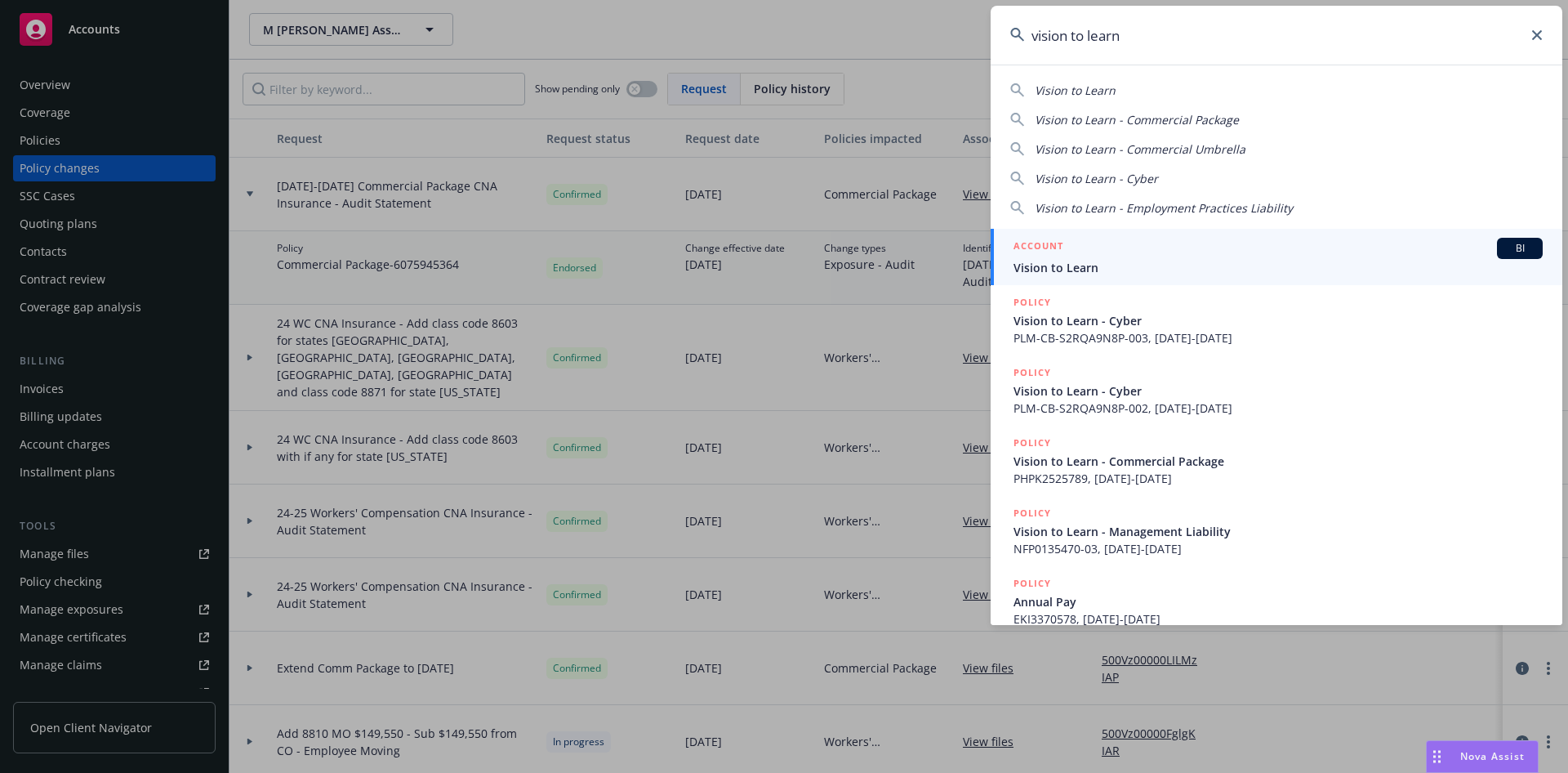
type input "vision to learn"
click at [1298, 272] on span "Vision to Learn" at bounding box center [1278, 267] width 529 height 17
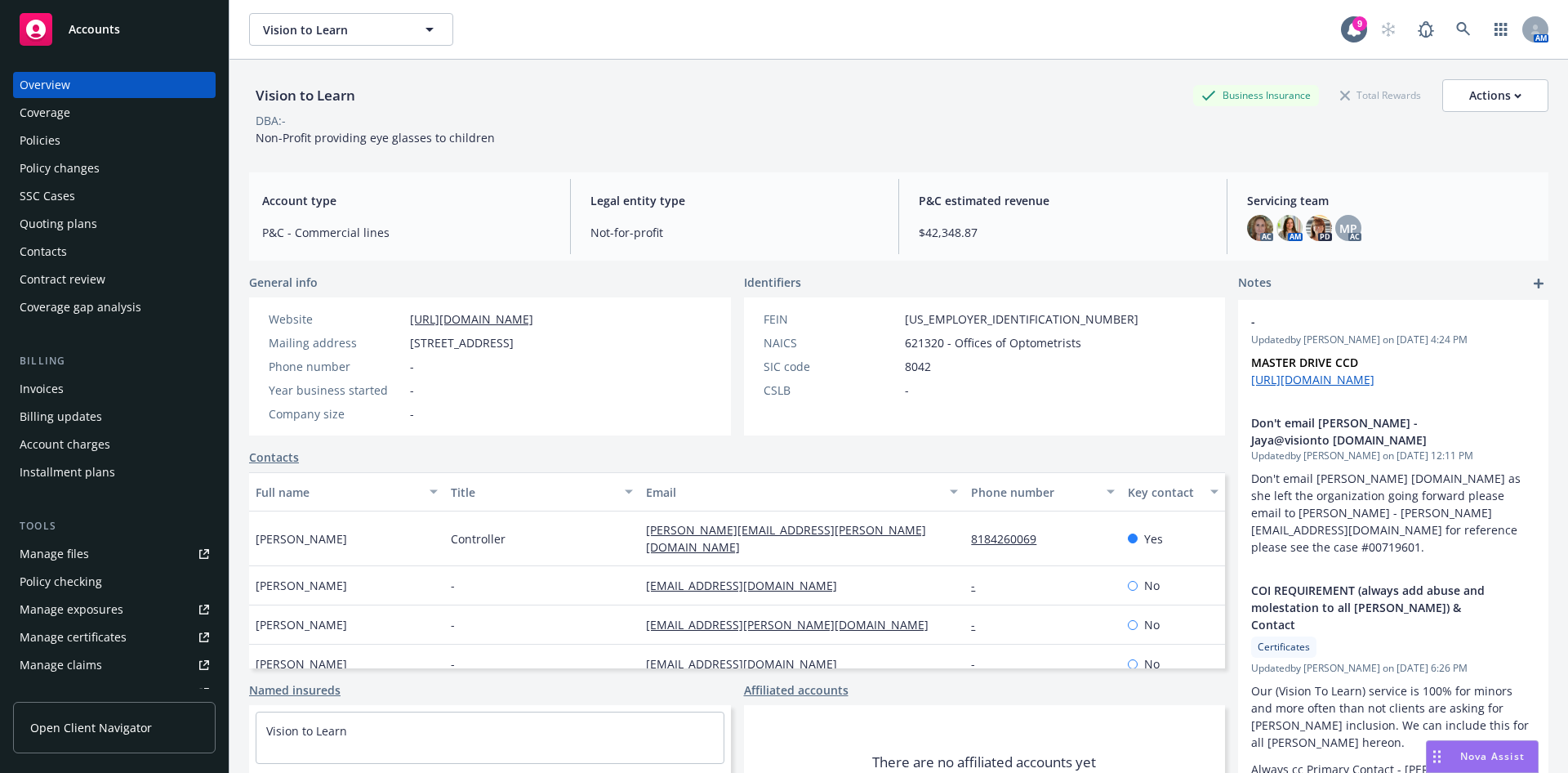
click at [48, 147] on div "Policies" at bounding box center [40, 140] width 41 height 26
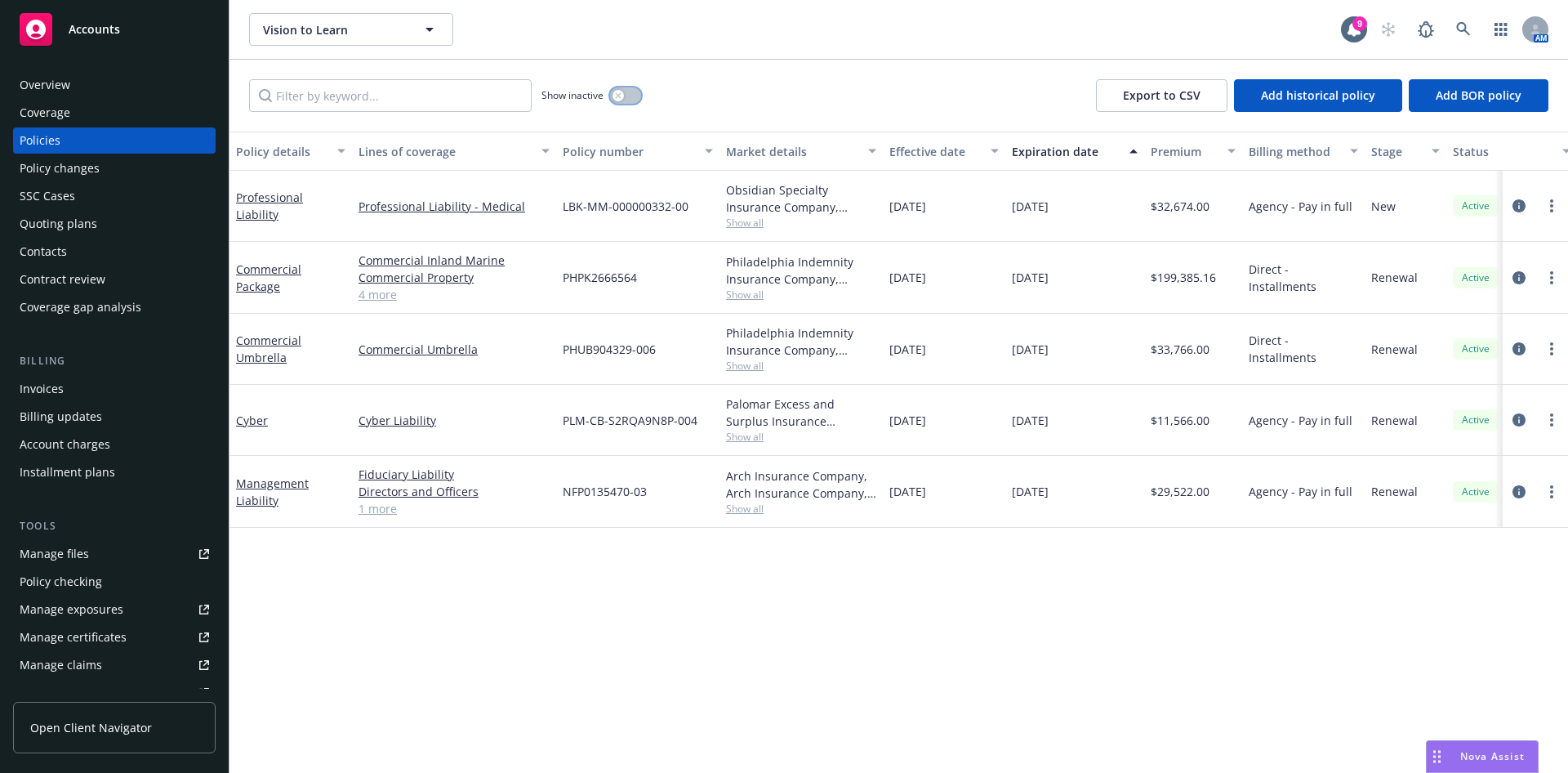
click at [622, 99] on div "button" at bounding box center [618, 95] width 11 height 11
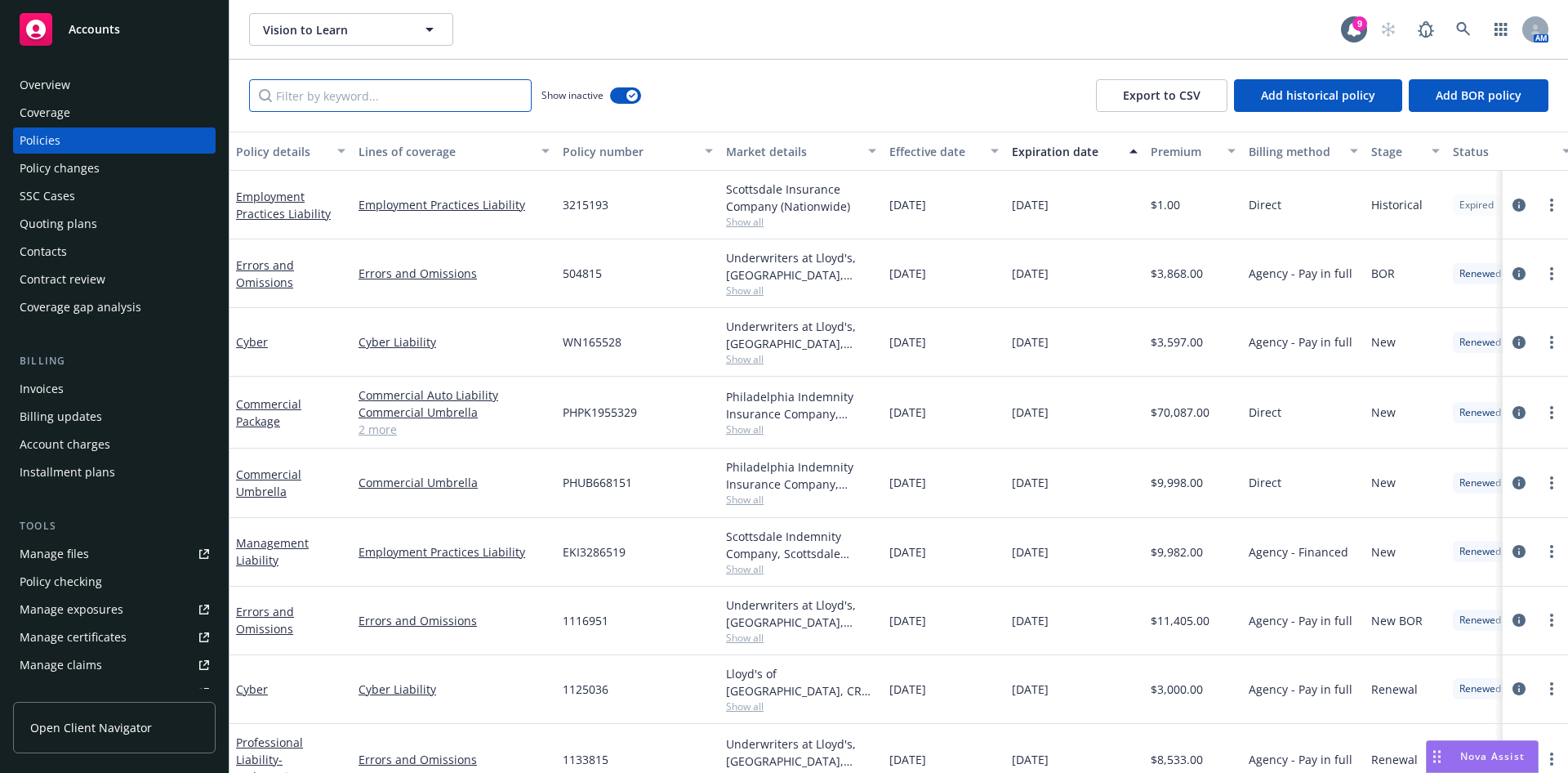
click at [393, 94] on input "Filter by keyword..." at bounding box center [390, 95] width 282 height 33
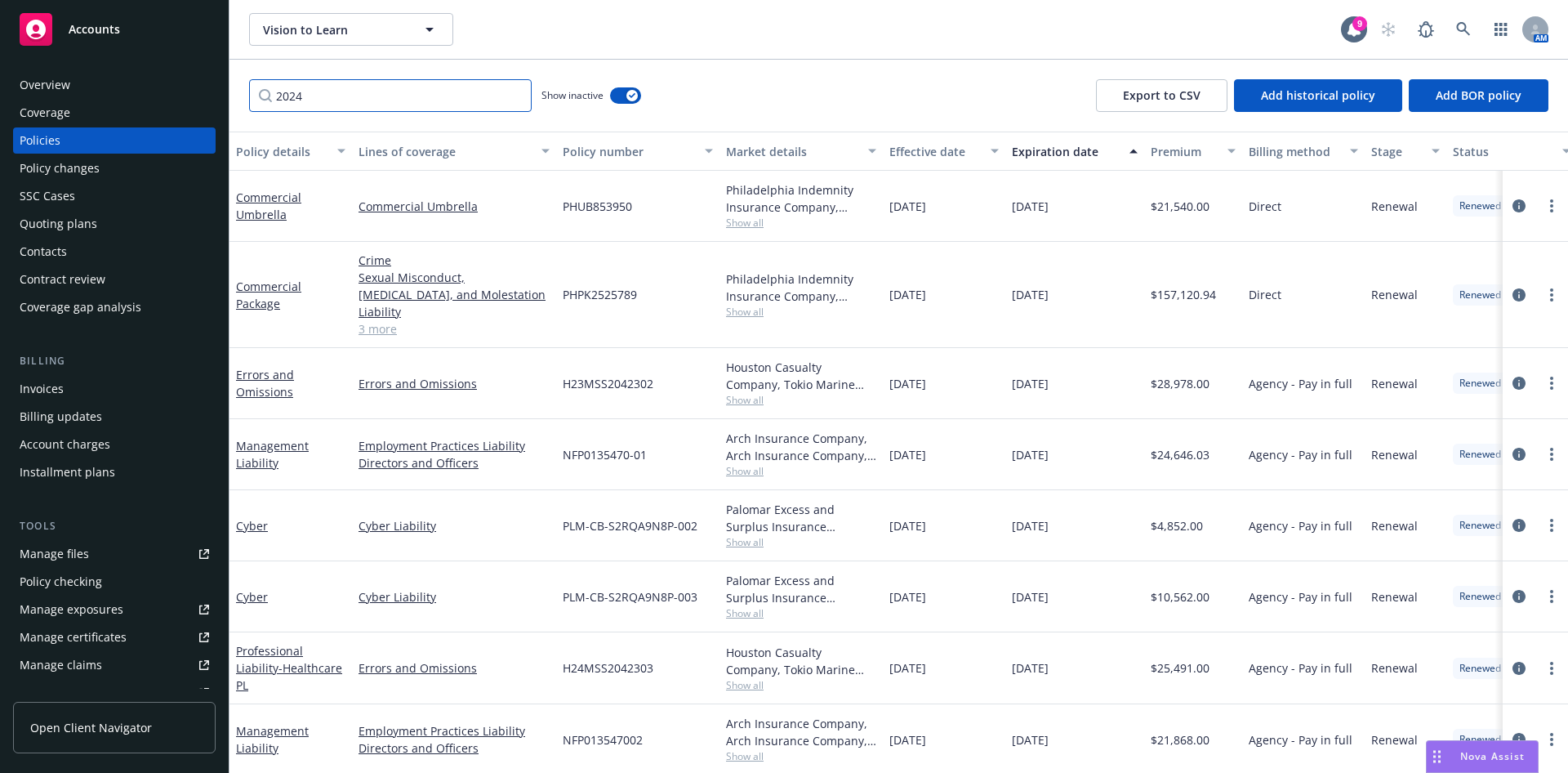
type input "2024"
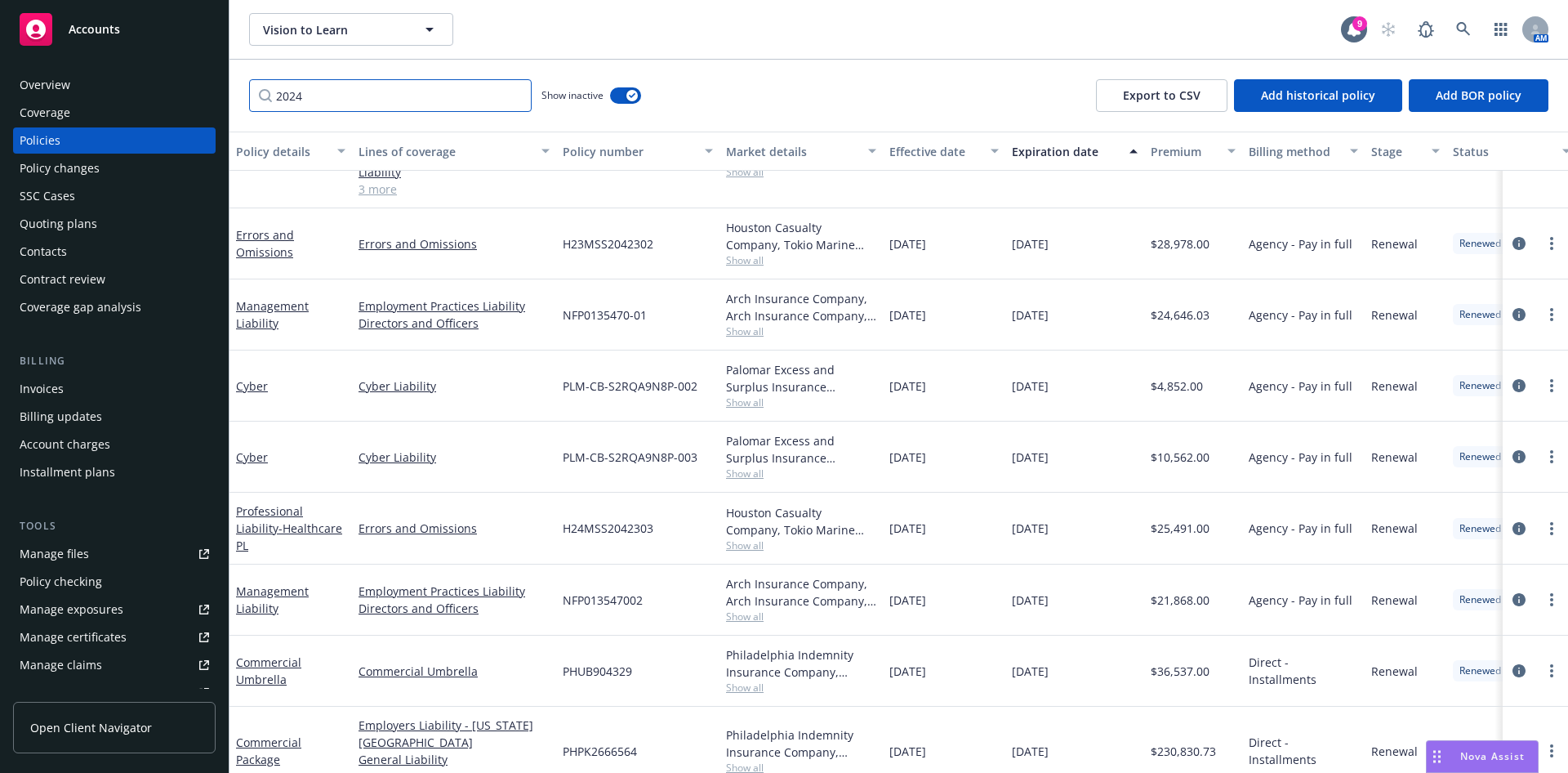
scroll to position [139, 0]
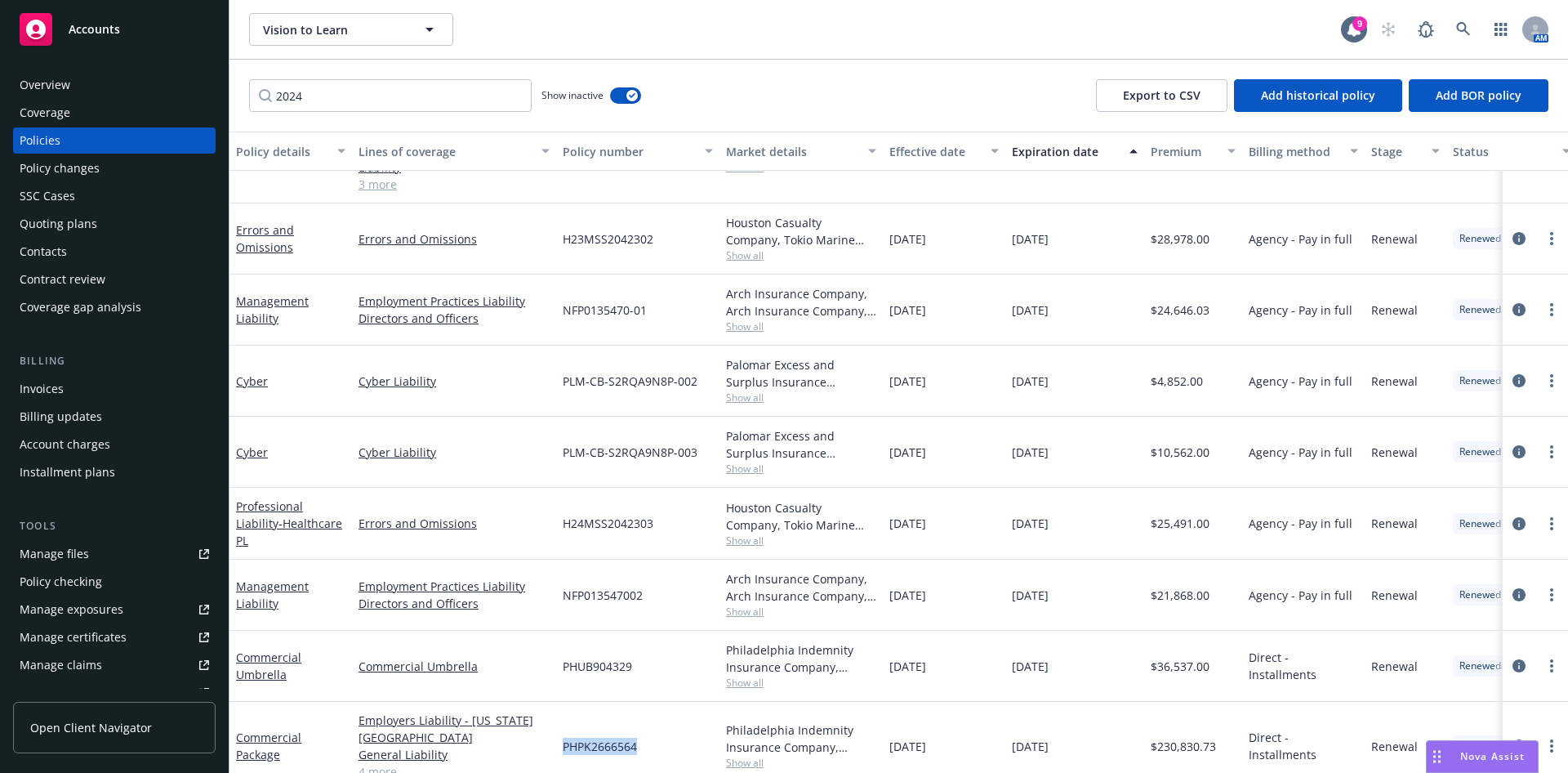
drag, startPoint x: 643, startPoint y: 725, endPoint x: 559, endPoint y: 715, distance: 84.6
click at [559, 715] on div "PHPK2666564" at bounding box center [637, 746] width 164 height 89
copy span "PHPK2666564"
click at [1513, 739] on icon "circleInformation" at bounding box center [1519, 745] width 13 height 13
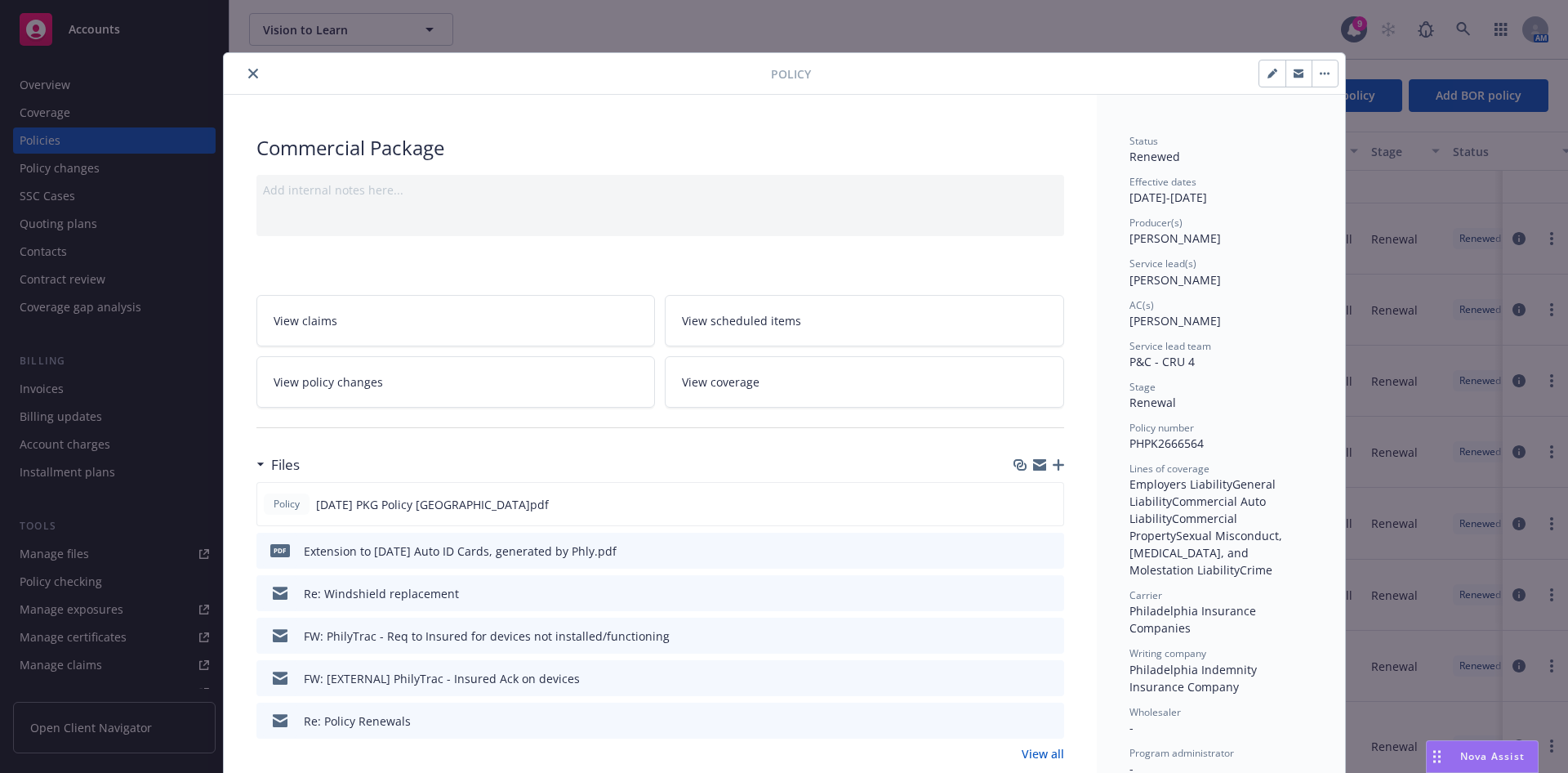
scroll to position [613, 0]
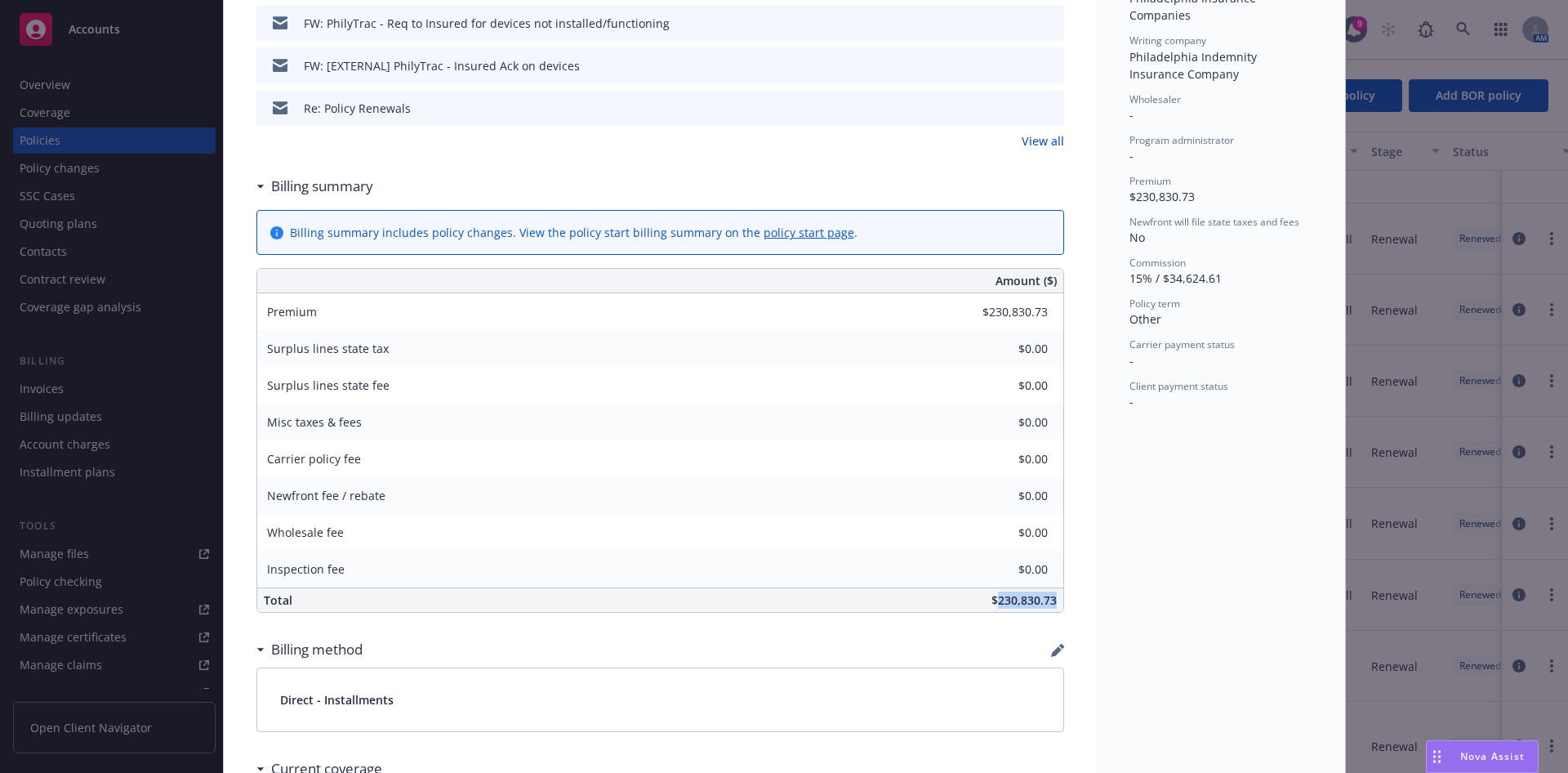
drag, startPoint x: 1046, startPoint y: 600, endPoint x: 987, endPoint y: 605, distance: 59.2
click at [992, 605] on span "$230,830.73" at bounding box center [1024, 600] width 65 height 15
copy span "230,830.73"
drag, startPoint x: 1187, startPoint y: 85, endPoint x: 1116, endPoint y: 53, distance: 77.9
click at [1116, 53] on div "Status Renewed Effective dates [DATE] - [DATE] Producer(s) [PERSON_NAME] Servic…" at bounding box center [1220, 586] width 248 height 2208
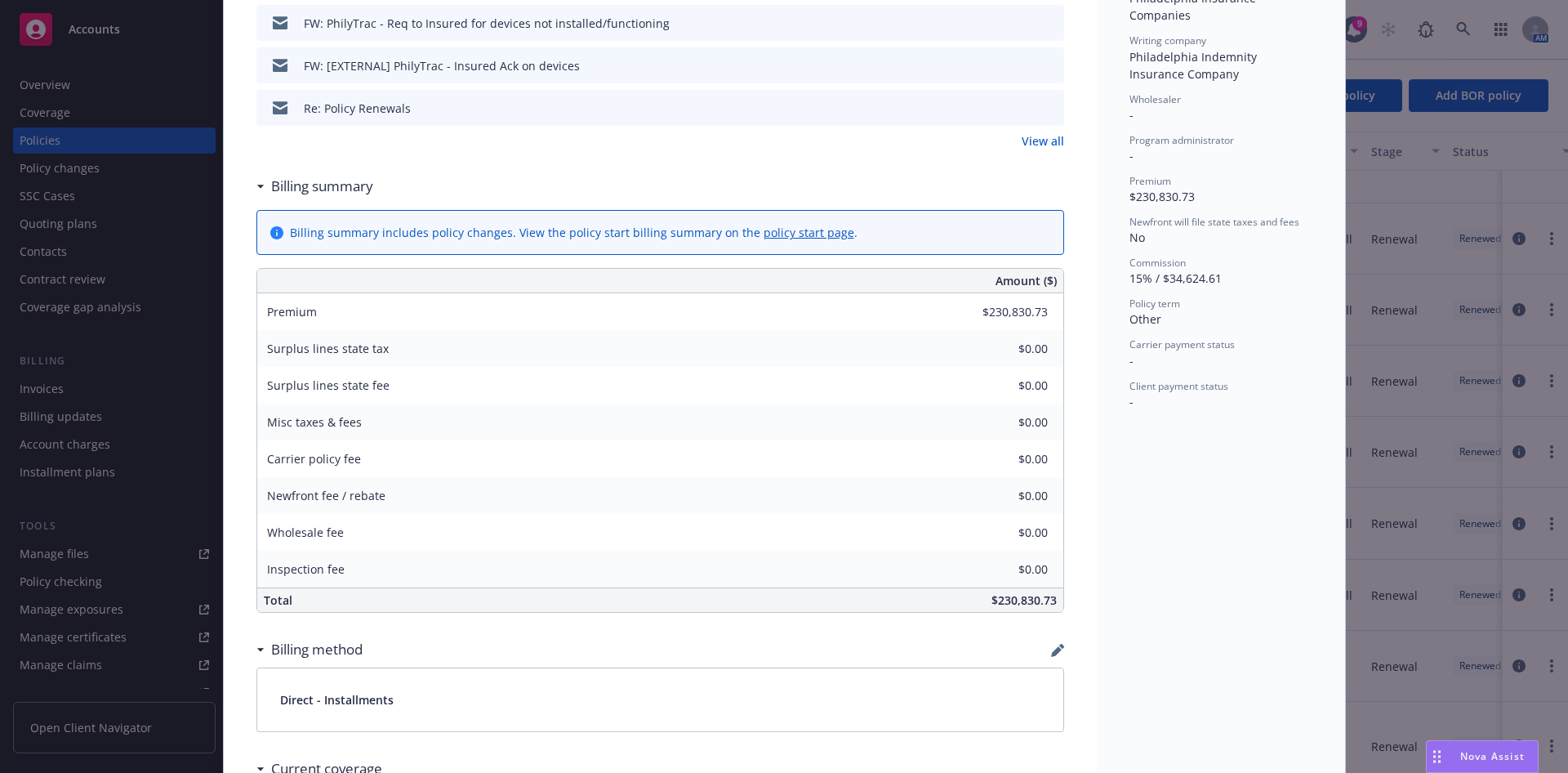
click at [1177, 108] on div "Wholesaler -" at bounding box center [1221, 108] width 183 height 31
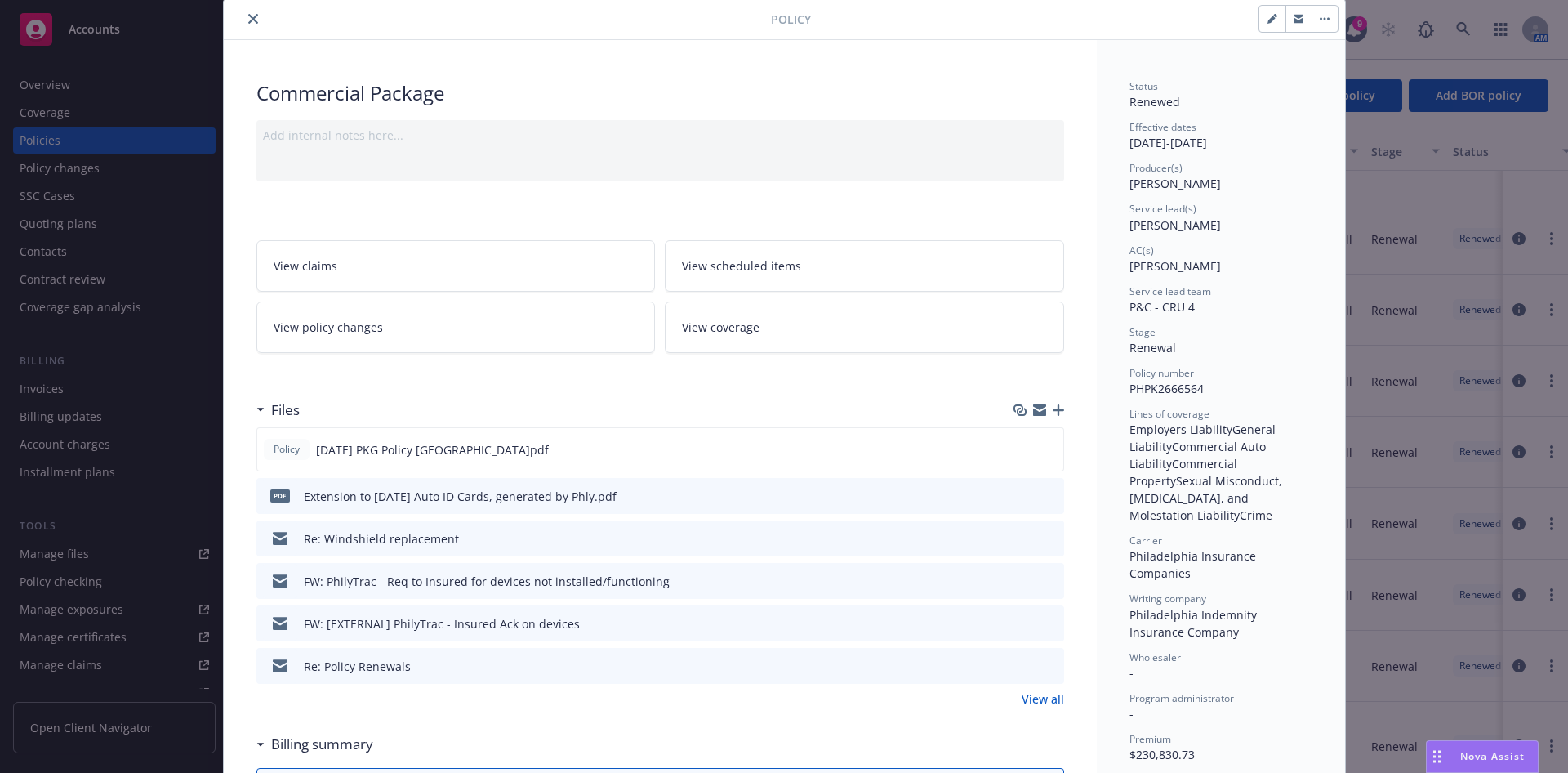
scroll to position [0, 0]
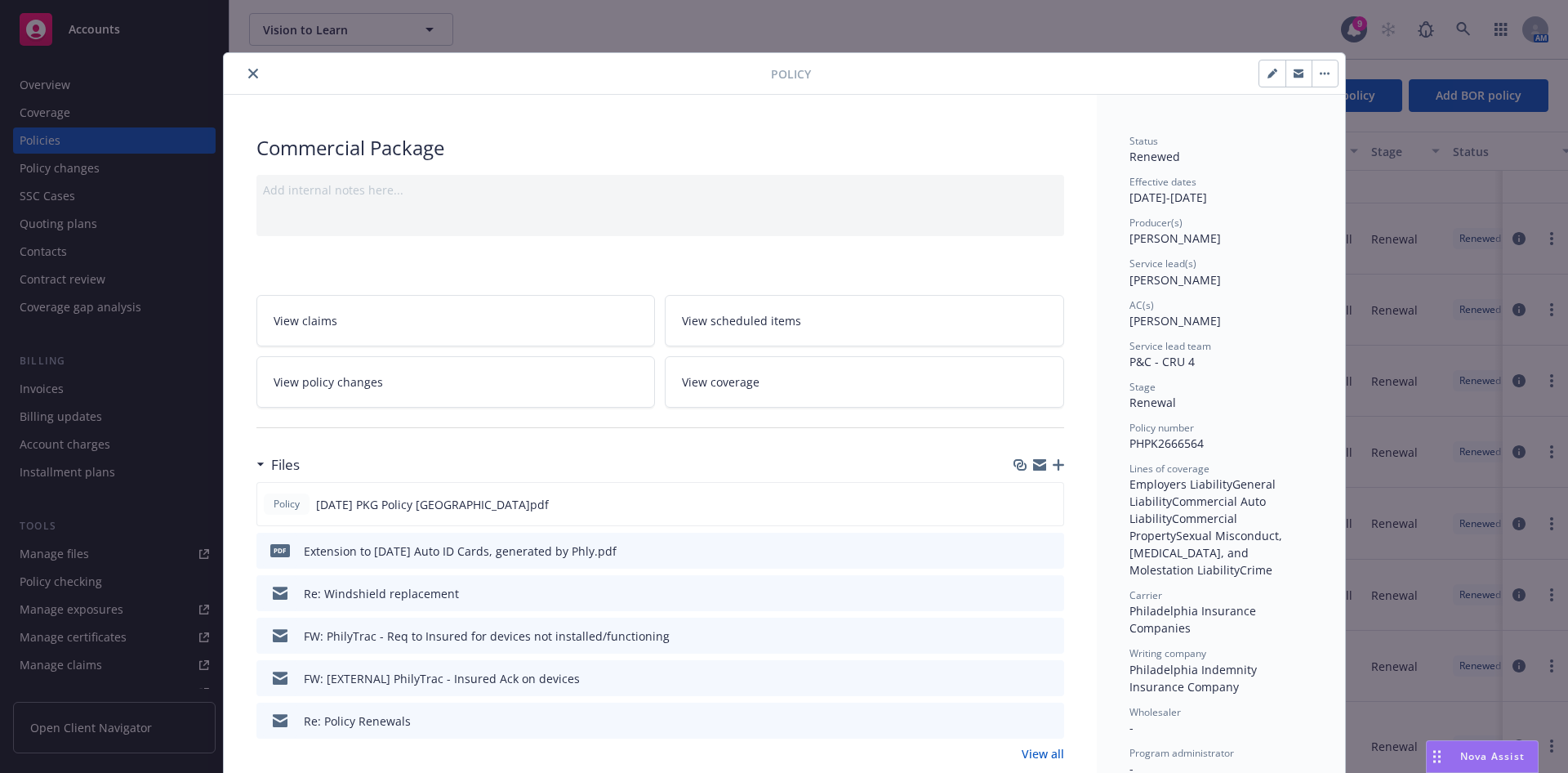
click at [248, 72] on icon "close" at bounding box center [253, 74] width 10 height 10
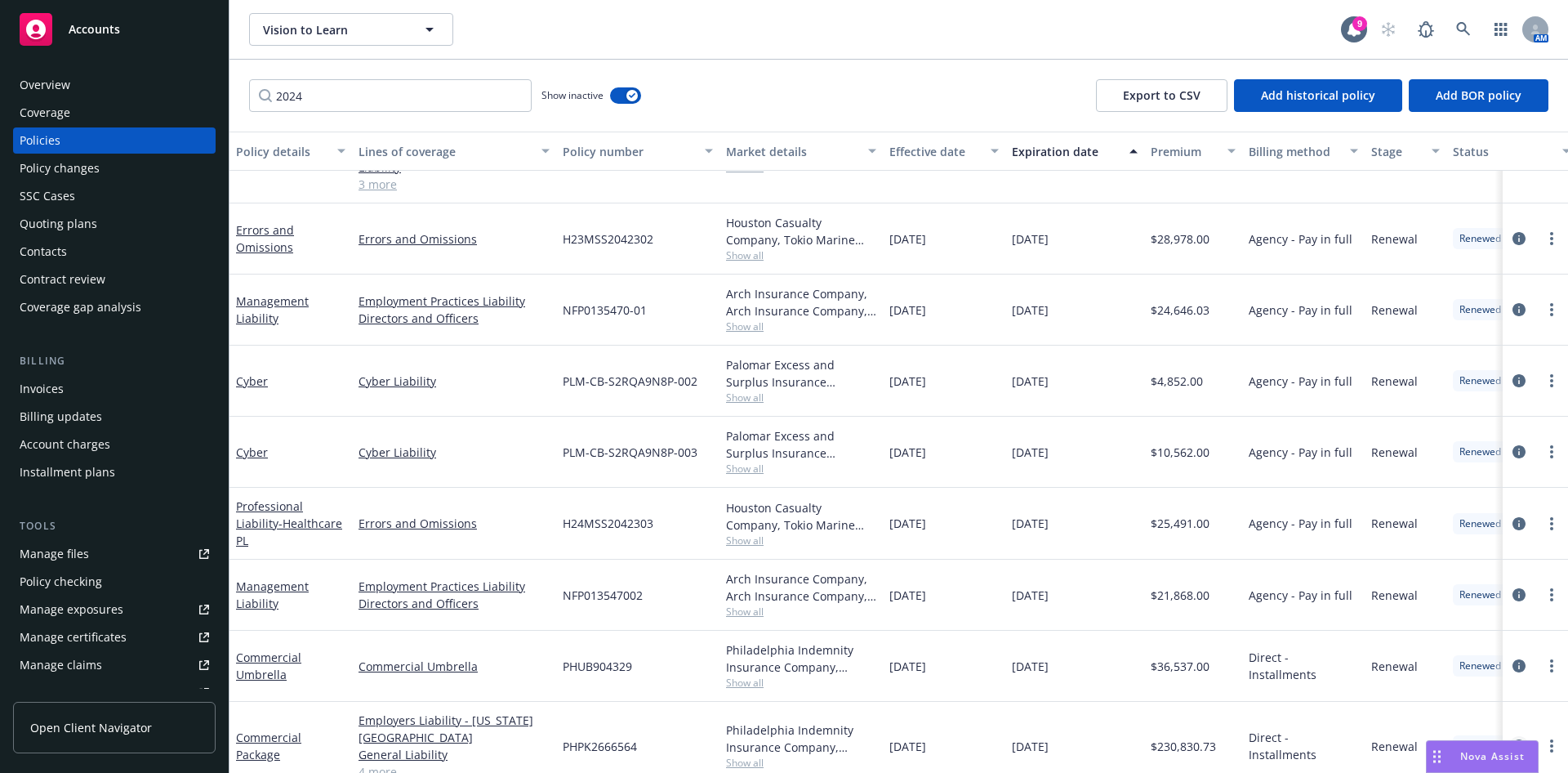
click at [1513, 739] on icon "circleInformation" at bounding box center [1519, 745] width 13 height 13
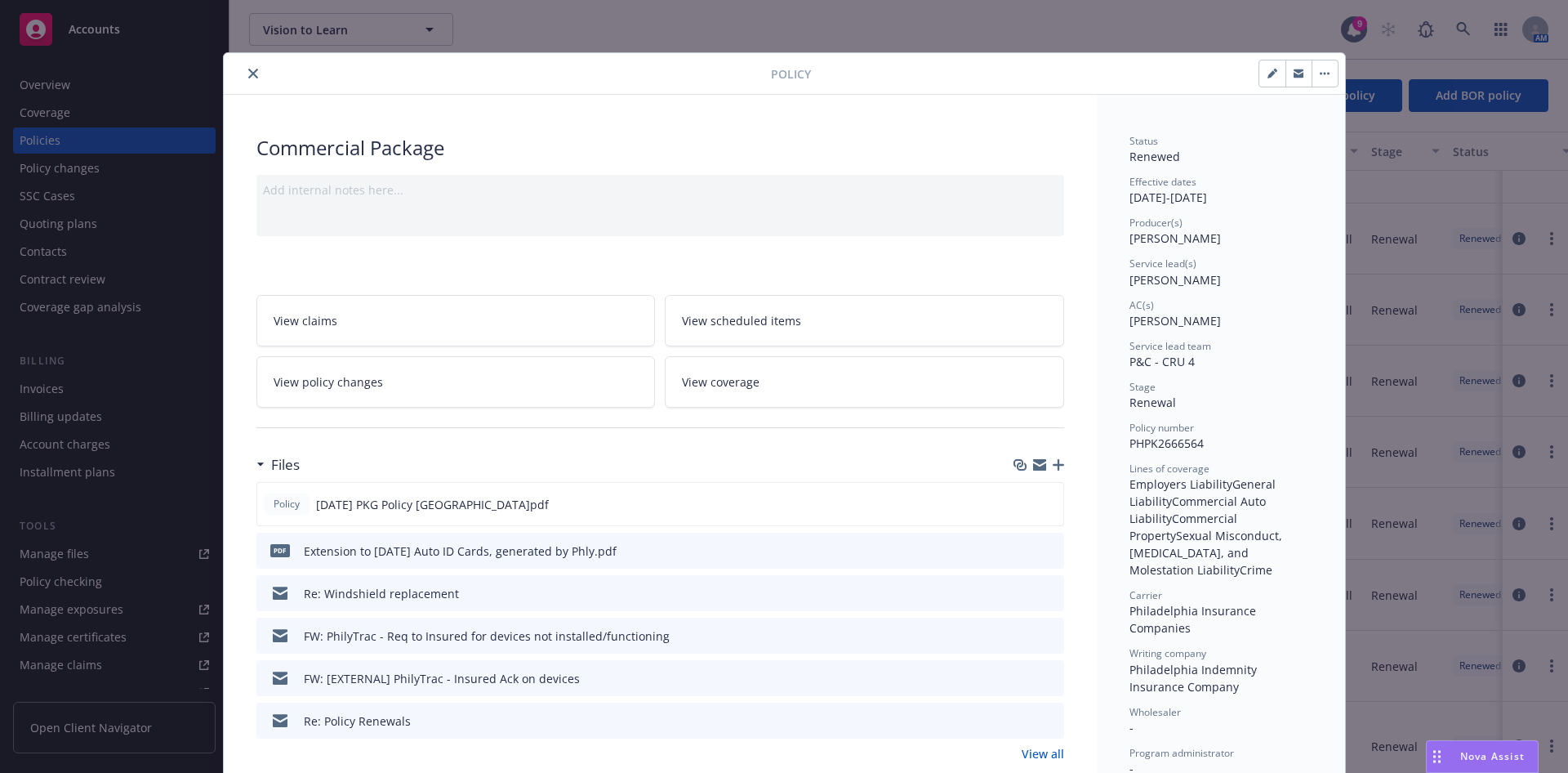
scroll to position [49, 0]
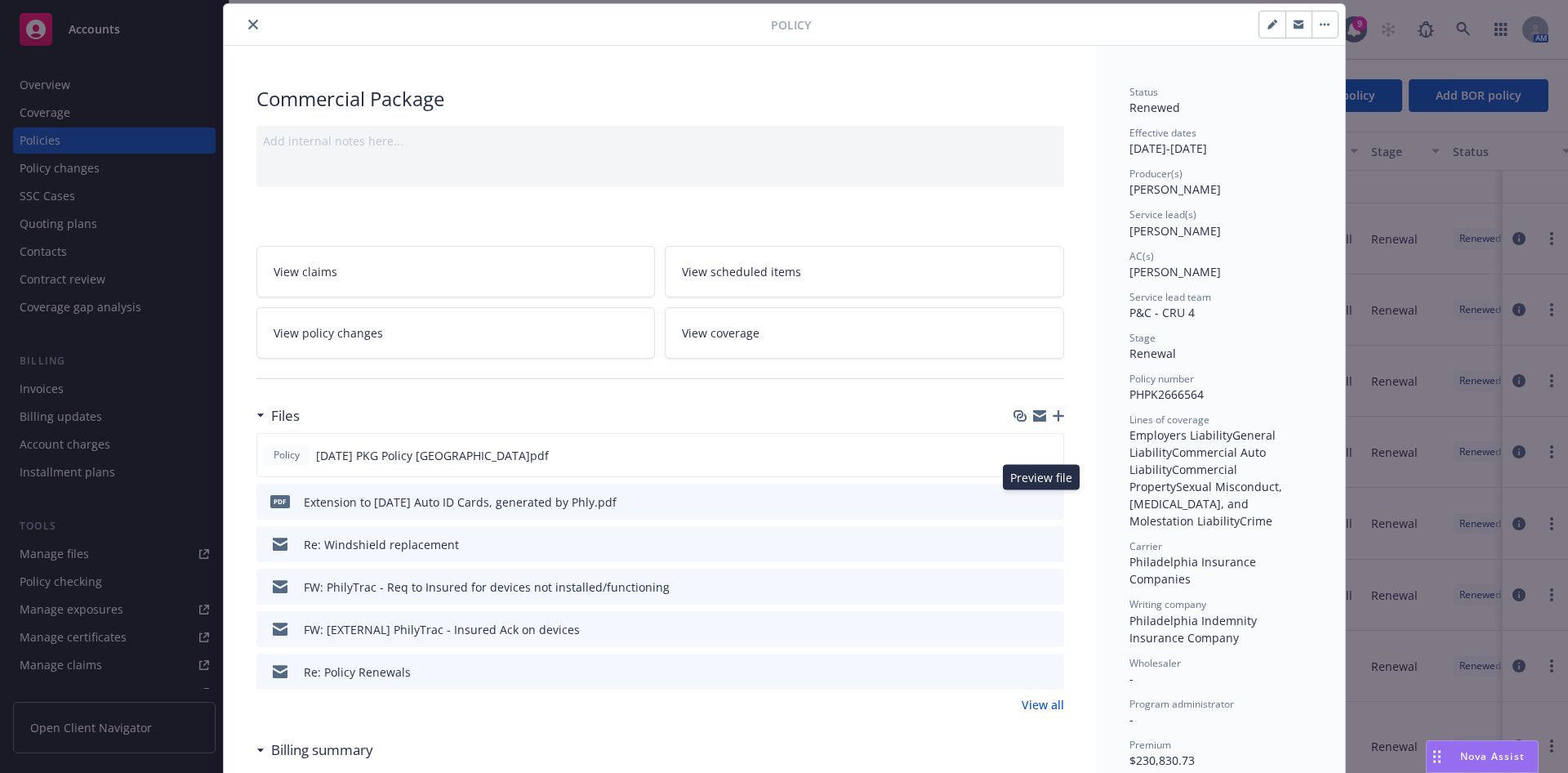
click at [1044, 501] on icon "preview file" at bounding box center [1048, 500] width 14 height 11
click at [1044, 669] on icon "preview file" at bounding box center [1048, 670] width 14 height 11
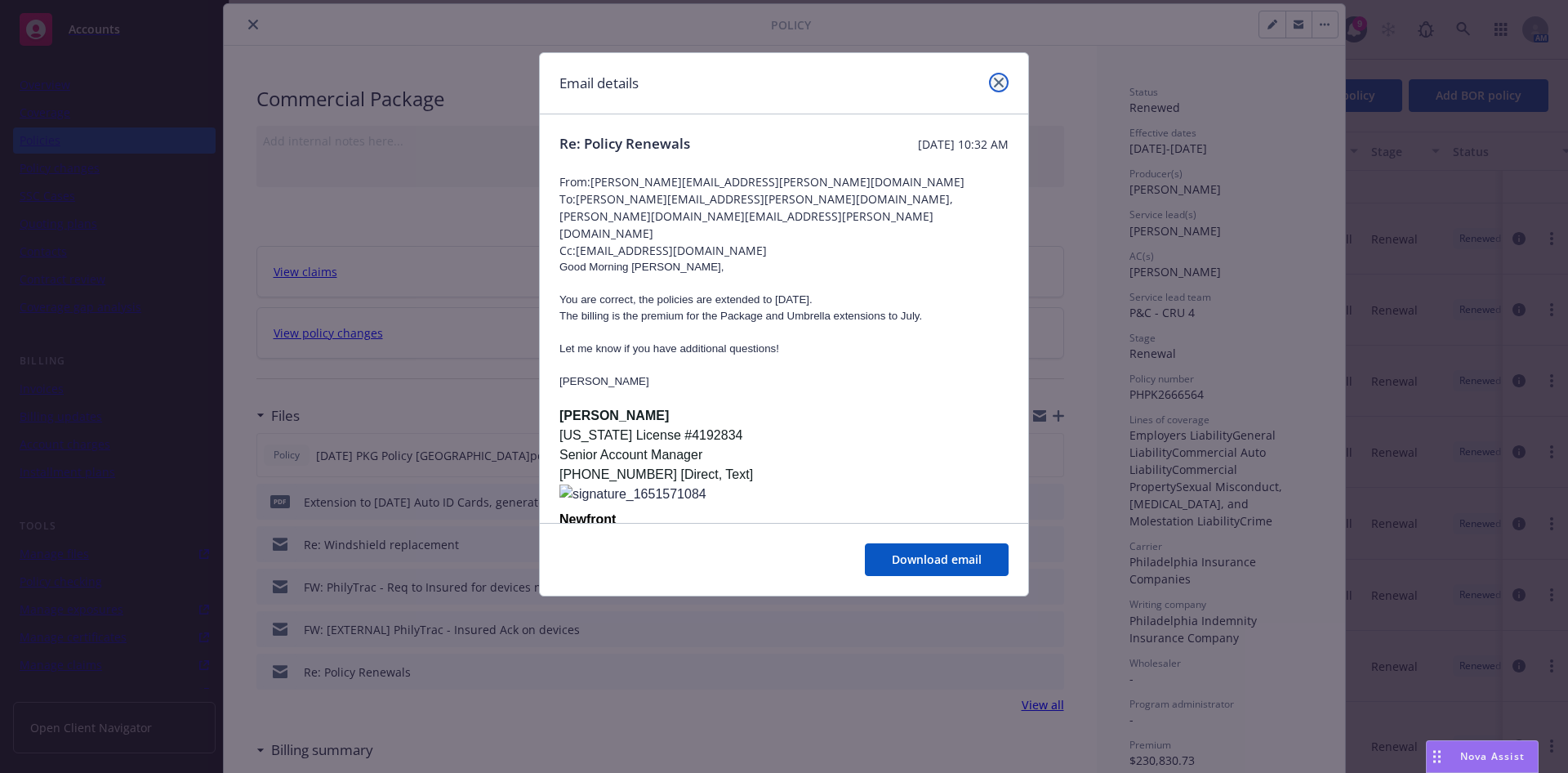
click at [1001, 79] on icon "close" at bounding box center [999, 83] width 10 height 10
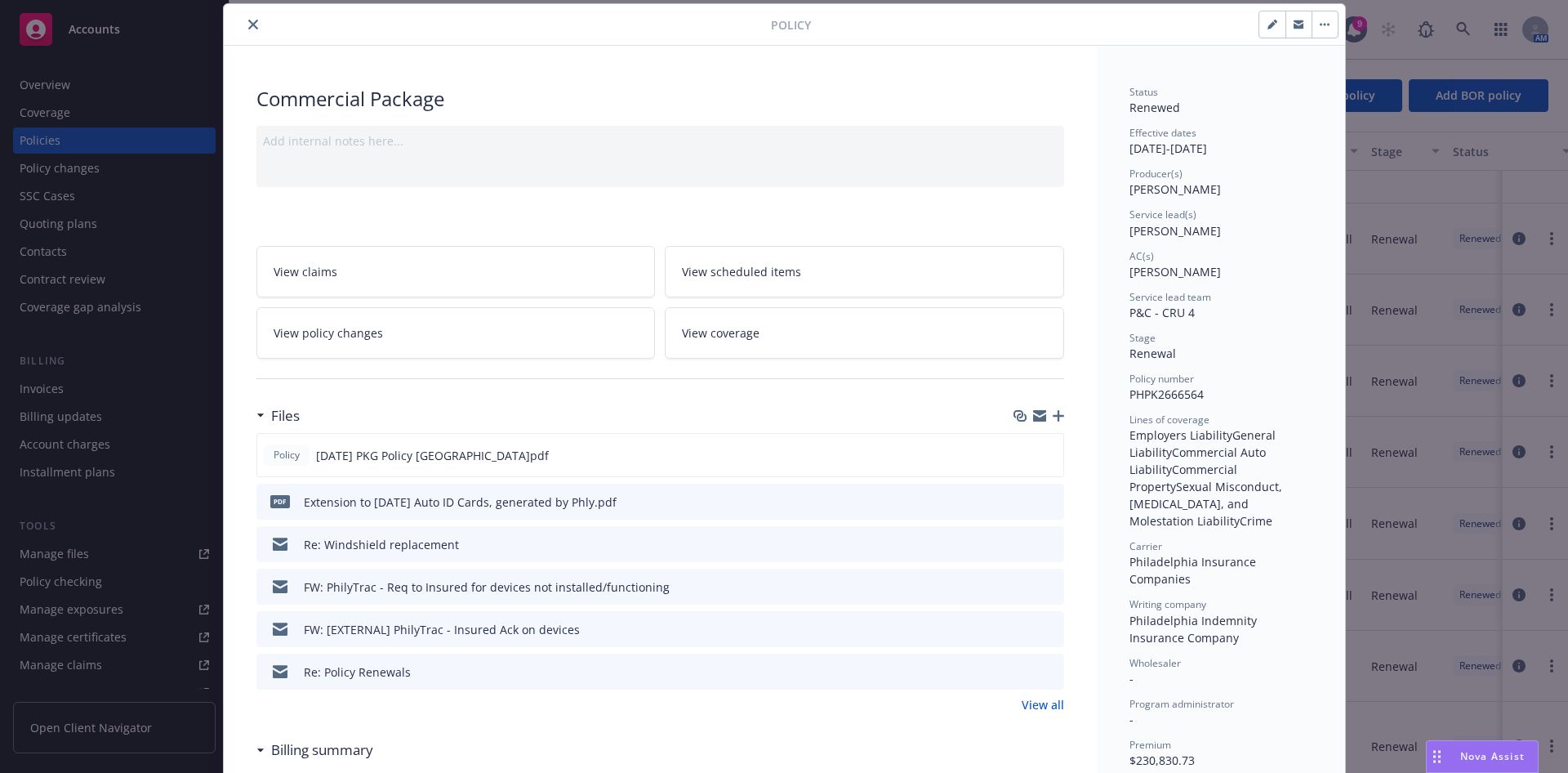
click at [1047, 696] on link "View all" at bounding box center [1043, 704] width 42 height 17
